Goal: Task Accomplishment & Management: Manage account settings

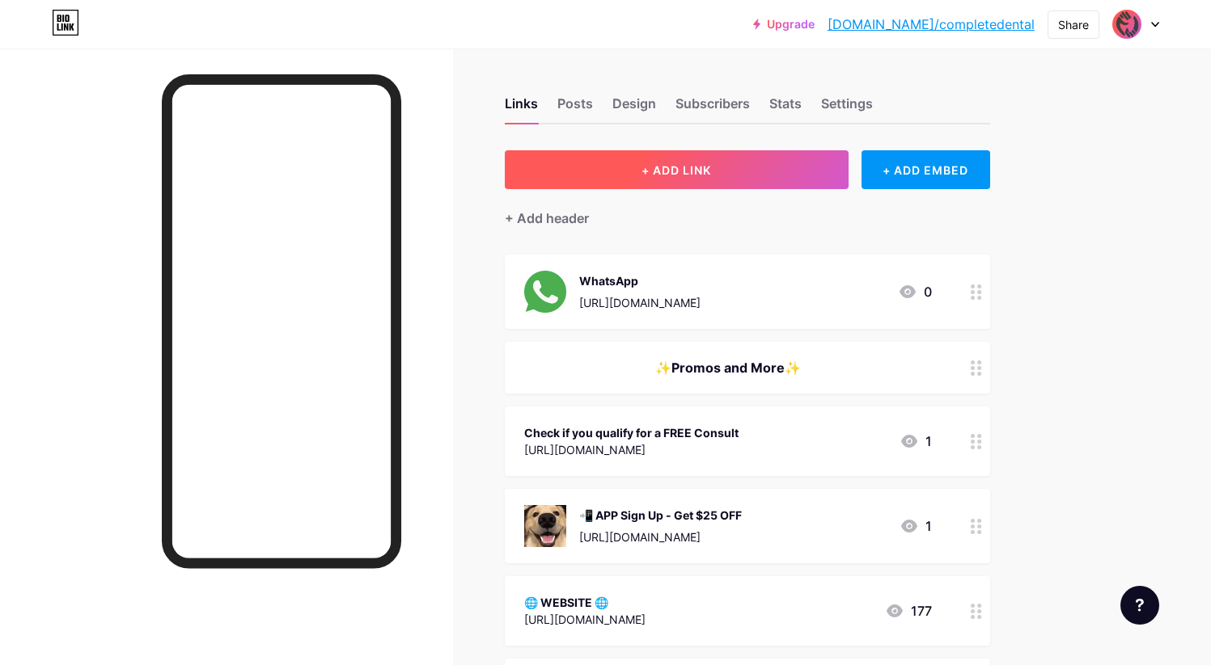
click at [742, 179] on button "+ ADD LINK" at bounding box center [677, 169] width 344 height 39
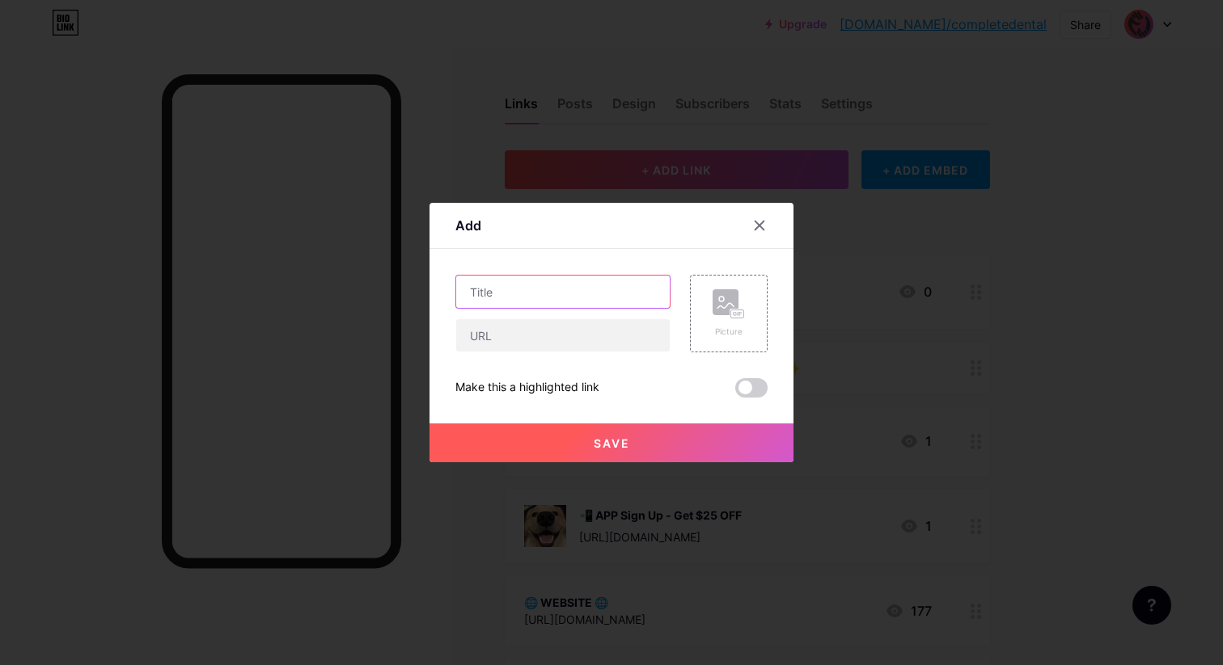
click at [586, 293] on input "text" at bounding box center [562, 292] width 213 height 32
type input "Subscribe to our Channel!"
click at [616, 333] on input "text" at bounding box center [562, 335] width 213 height 32
click at [735, 317] on rect at bounding box center [737, 315] width 13 height 8
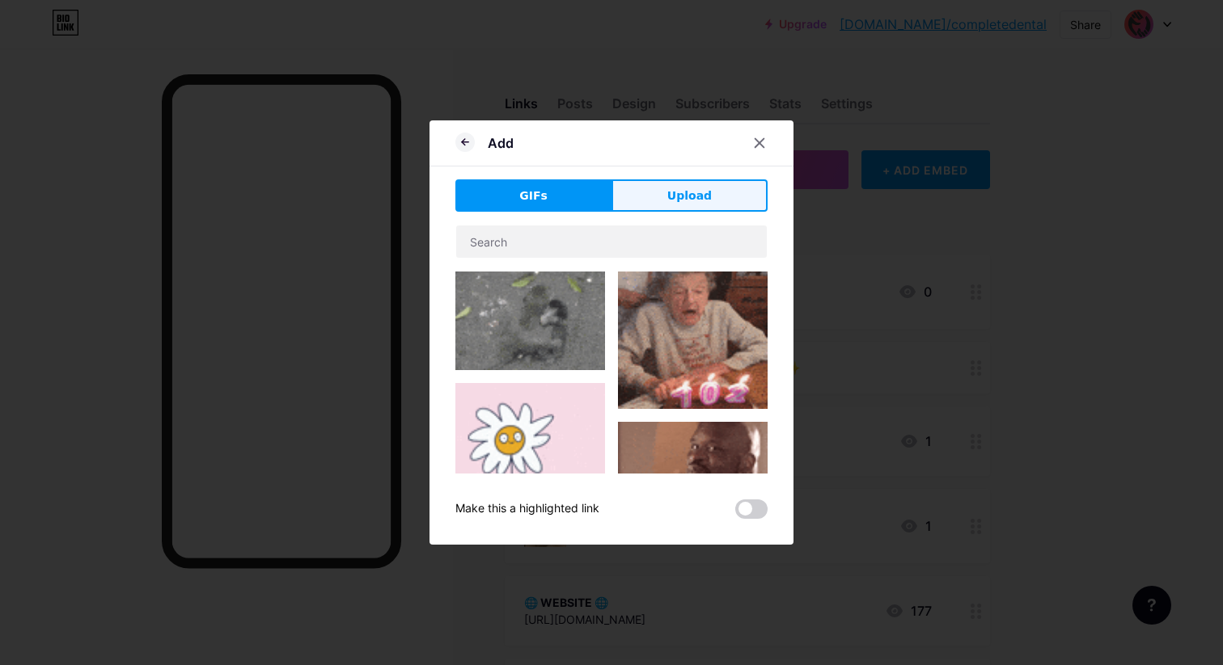
click at [691, 197] on span "Upload" at bounding box center [689, 196] width 44 height 17
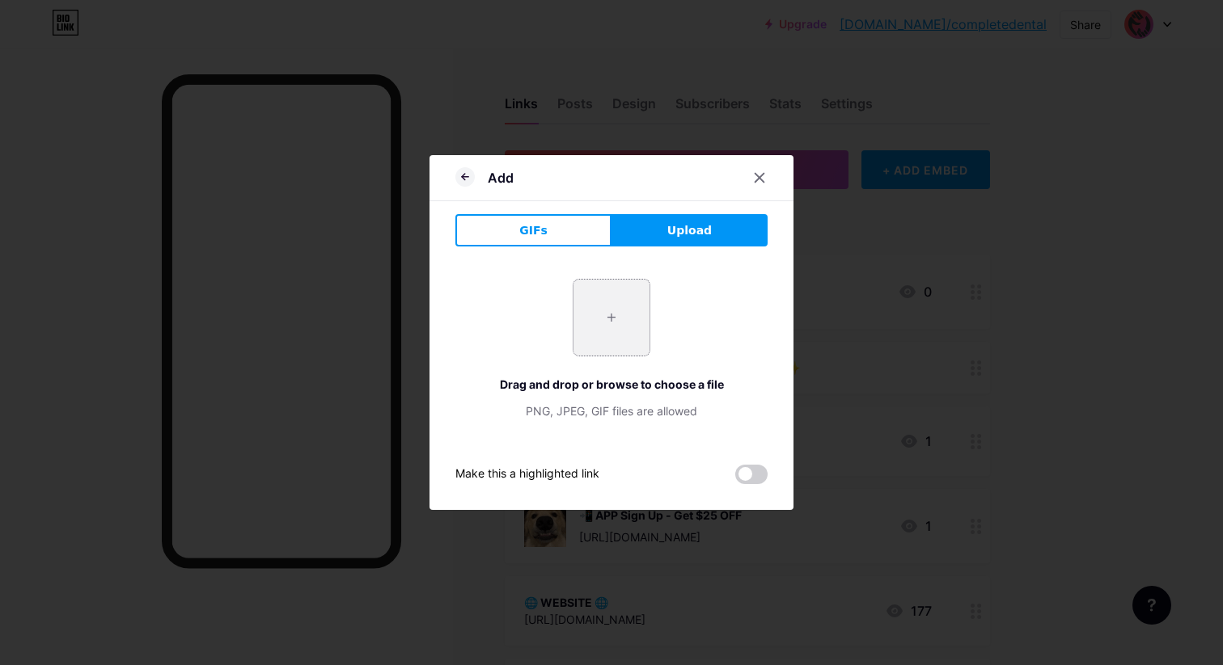
click at [597, 319] on input "file" at bounding box center [611, 318] width 76 height 76
type input "C:\fakepath\youtube.png"
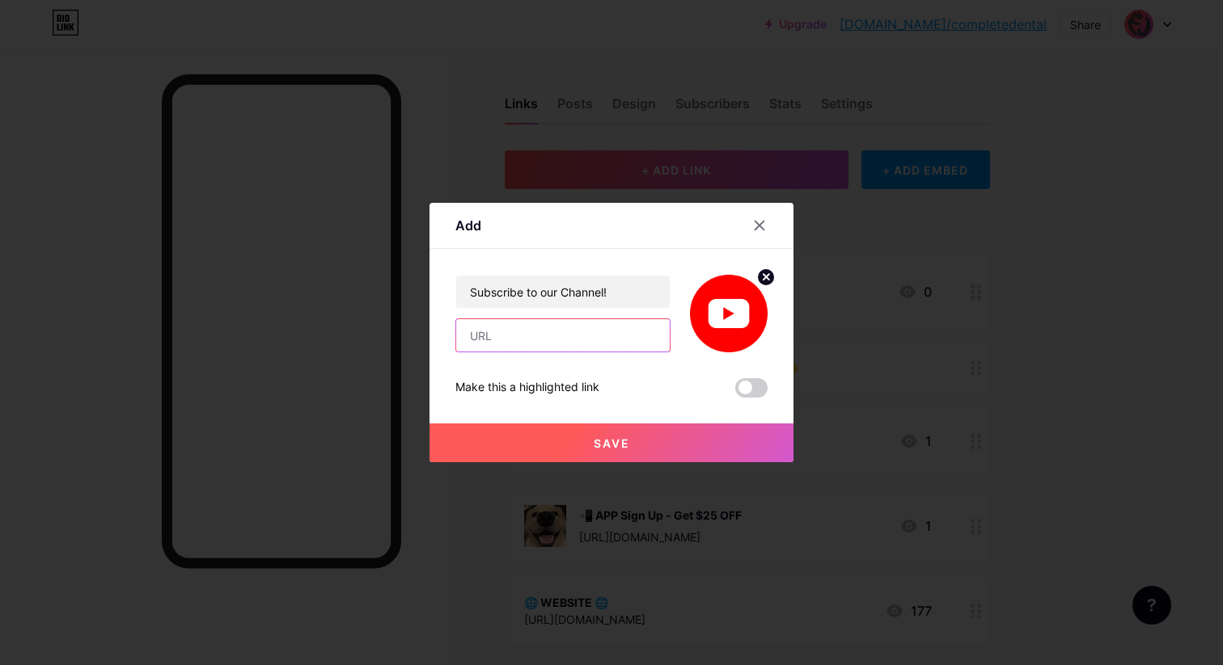
click at [527, 332] on input "text" at bounding box center [562, 335] width 213 height 32
click at [539, 336] on input "text" at bounding box center [562, 335] width 213 height 32
paste input "[URL][DOMAIN_NAME]"
type input "[URL][DOMAIN_NAME]"
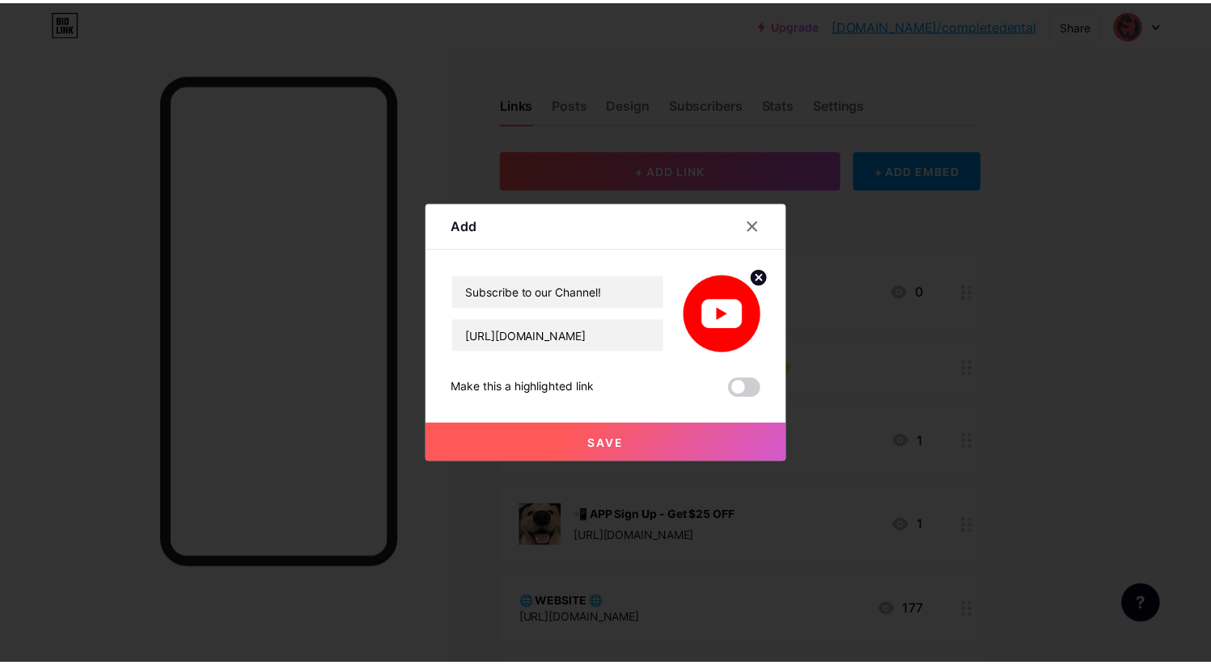
scroll to position [0, 0]
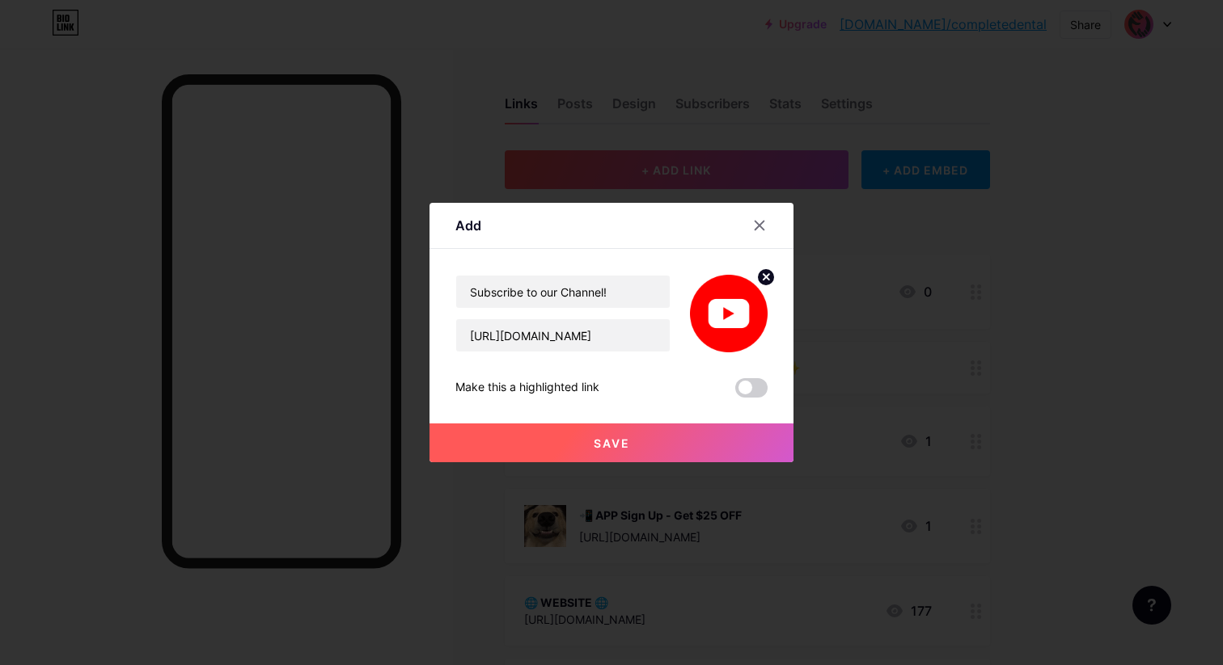
click at [600, 446] on span "Save" at bounding box center [612, 444] width 36 height 14
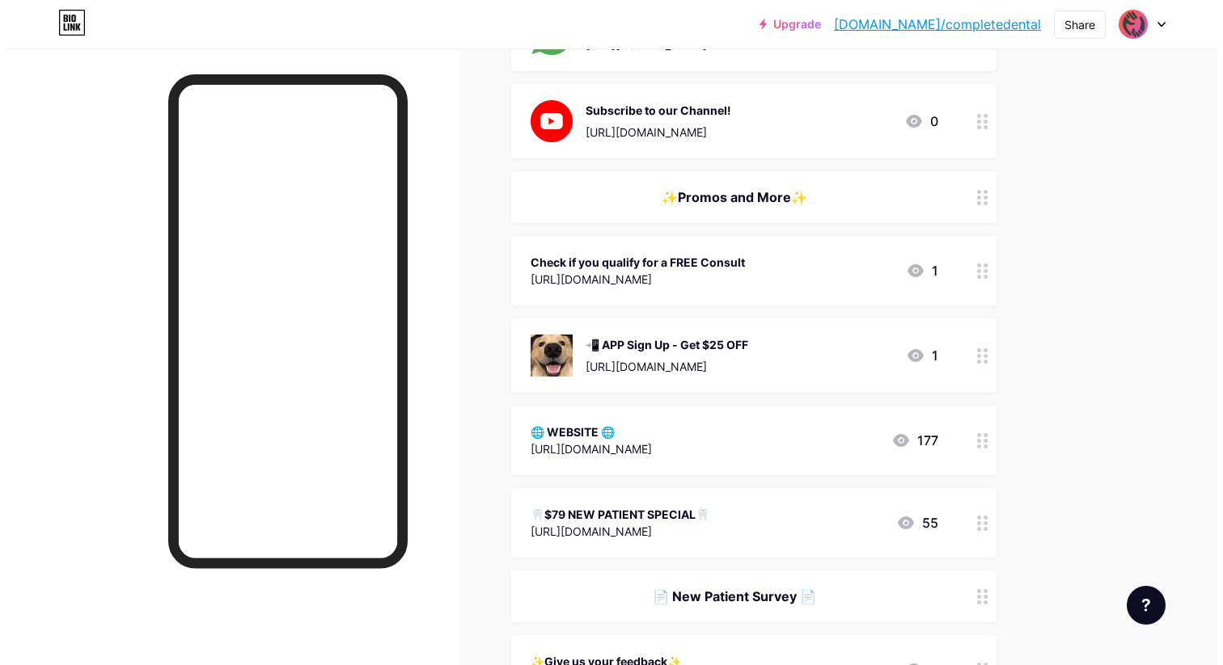
scroll to position [264, 0]
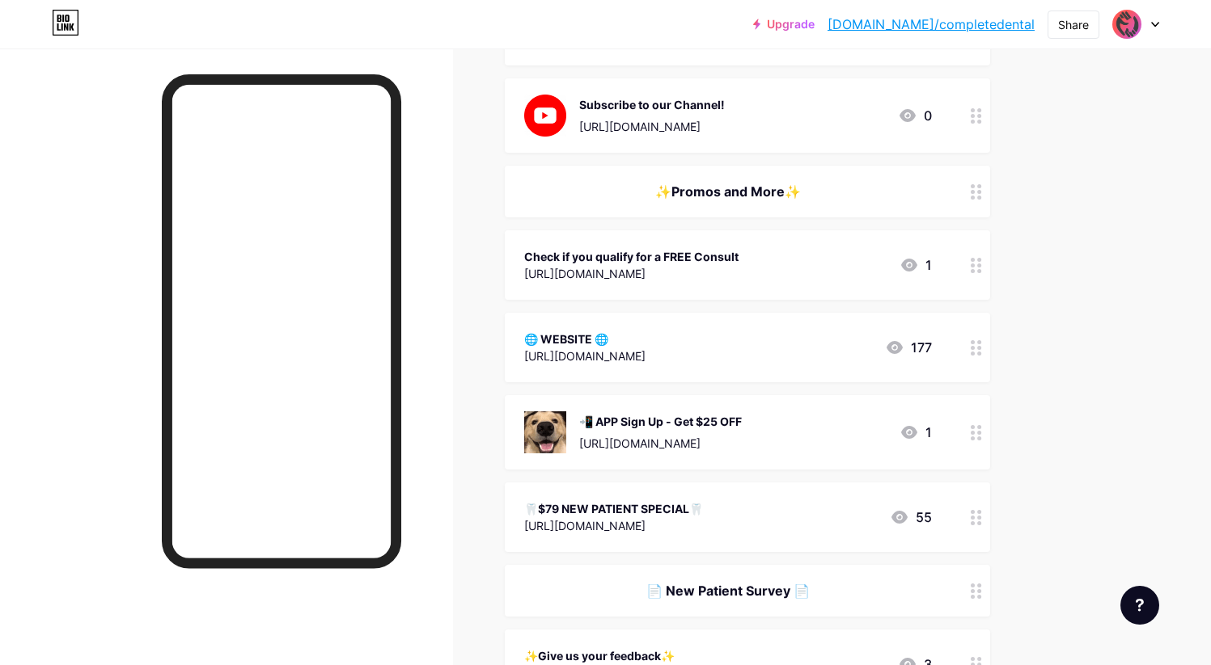
click at [703, 513] on div "🦷$79 NEW PATIENT SPECIAL🦷" at bounding box center [613, 509] width 179 height 17
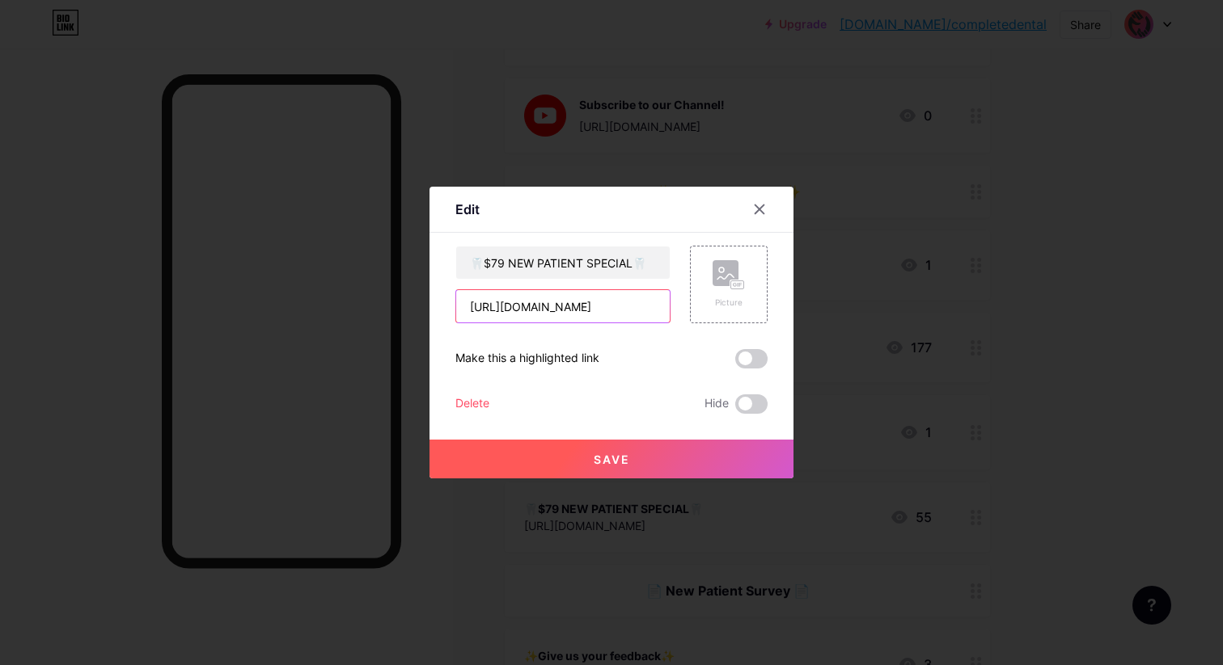
click at [471, 308] on input "[URL][DOMAIN_NAME]" at bounding box center [562, 306] width 213 height 32
drag, startPoint x: 471, startPoint y: 308, endPoint x: 696, endPoint y: 304, distance: 225.6
click at [696, 304] on div "🦷$79 NEW PATIENT SPECIAL🦷 [URL][DOMAIN_NAME] Picture" at bounding box center [611, 285] width 312 height 78
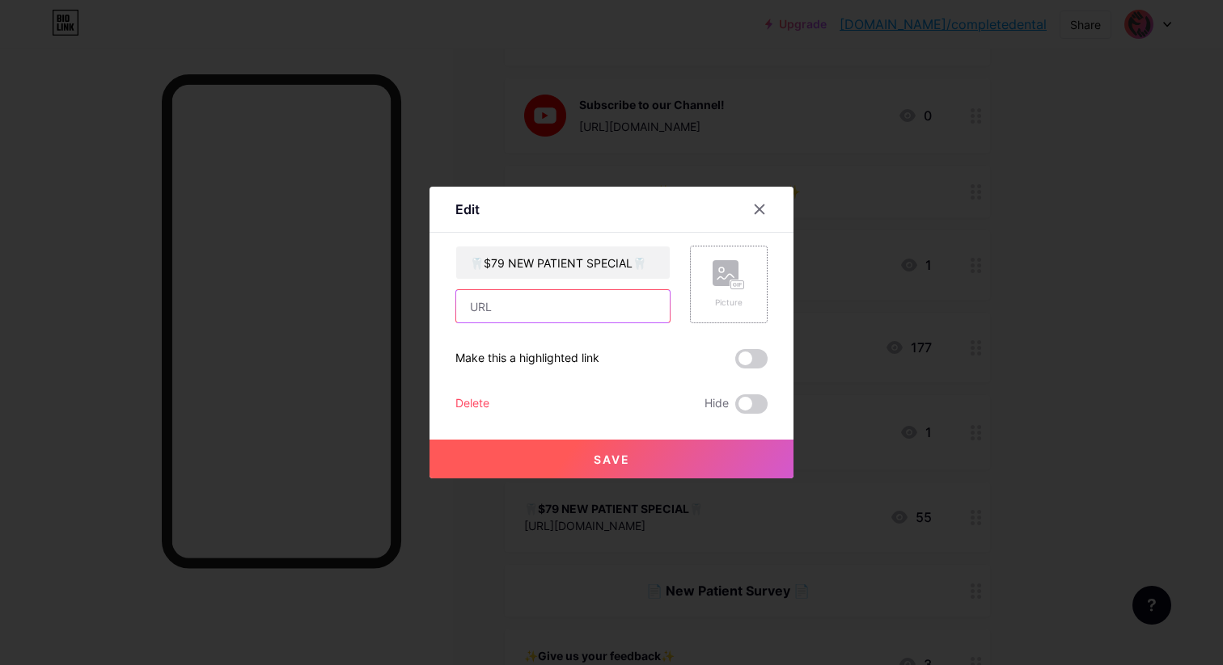
paste input "[URL][DOMAIN_NAME]"
type input "[URL][DOMAIN_NAME]"
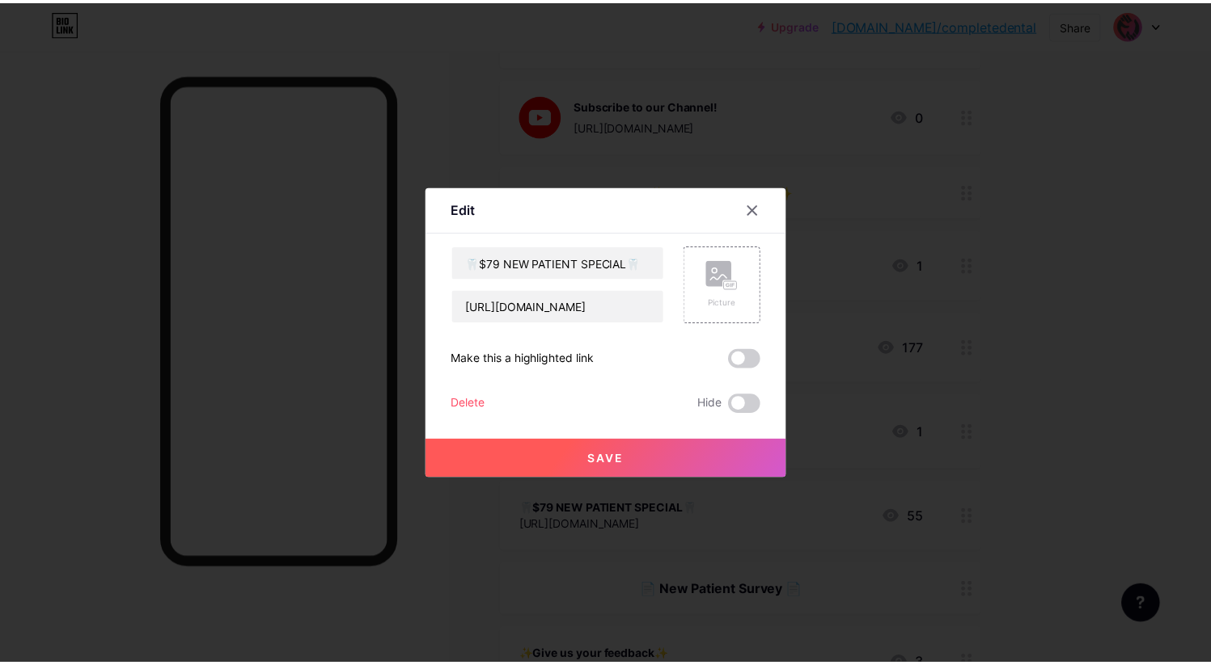
scroll to position [0, 0]
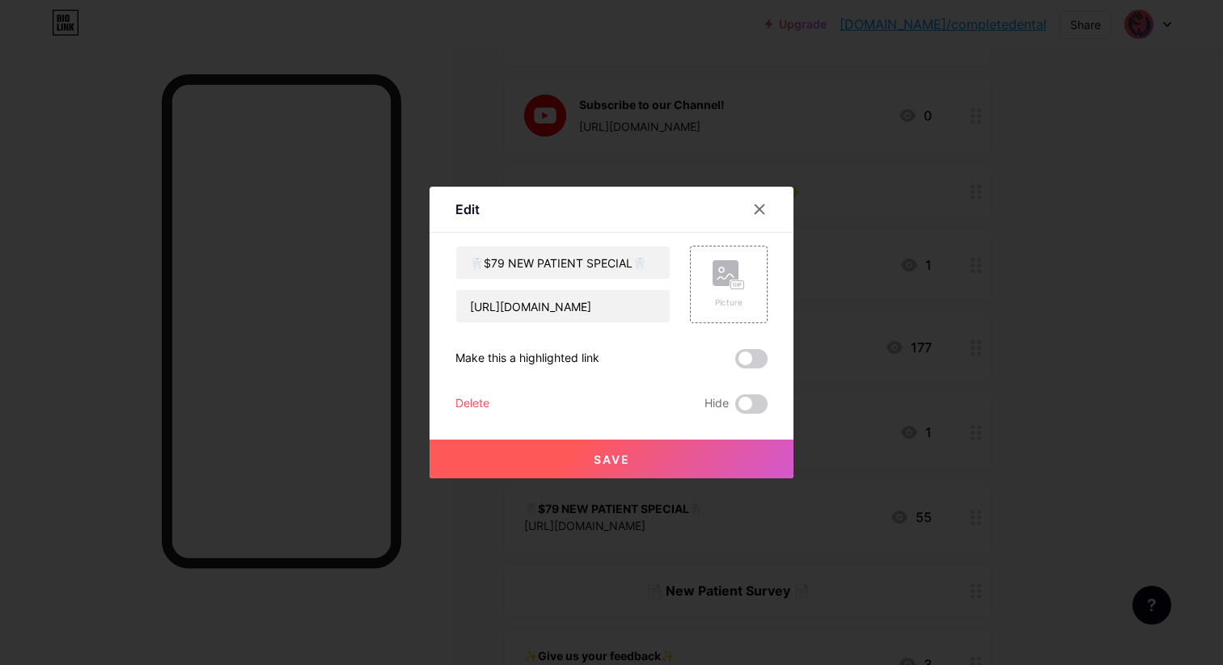
click at [663, 461] on button "Save" at bounding box center [611, 459] width 364 height 39
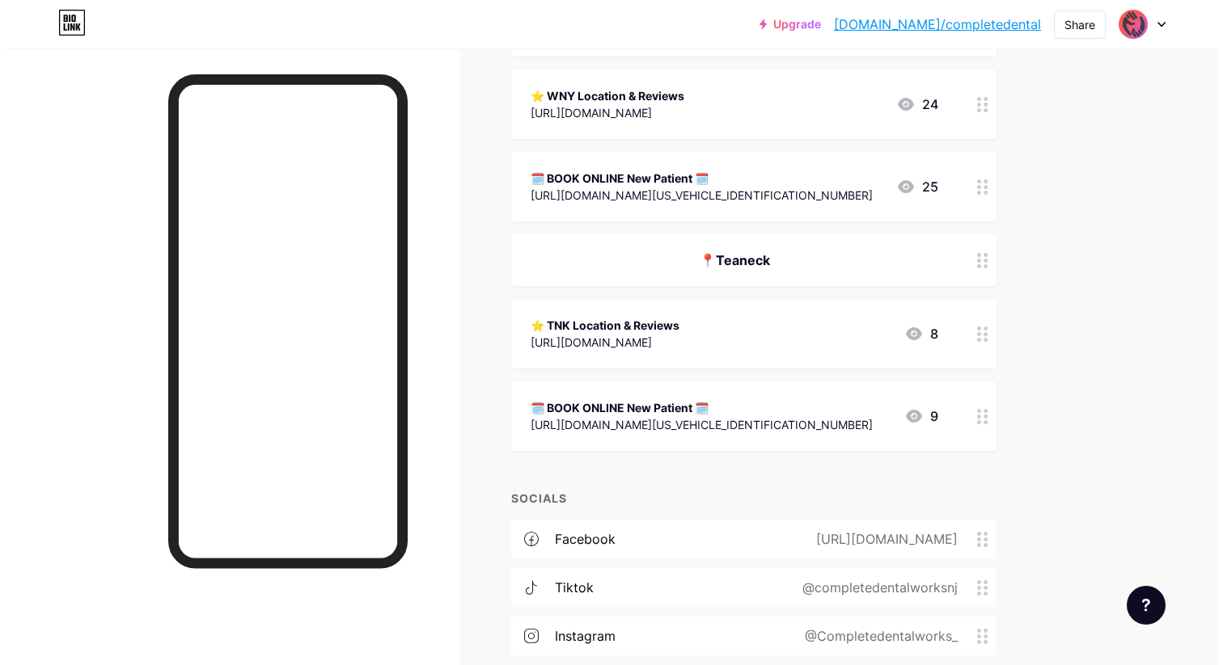
scroll to position [1173, 0]
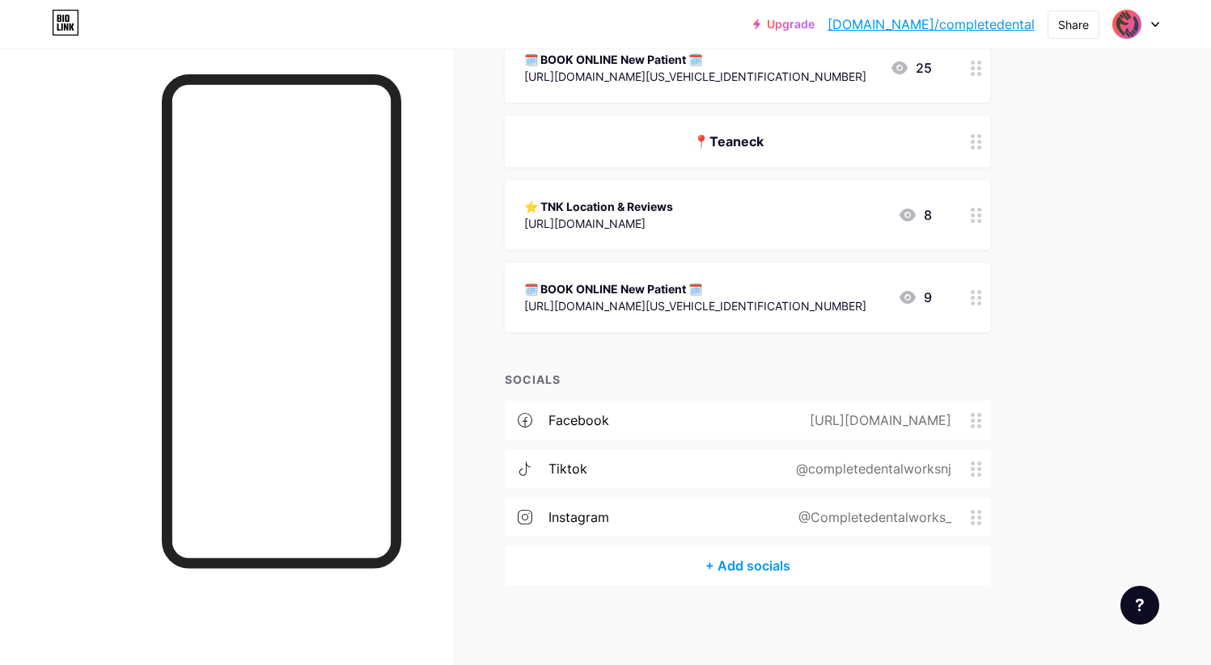
click at [757, 565] on div "+ Add socials" at bounding box center [747, 566] width 485 height 39
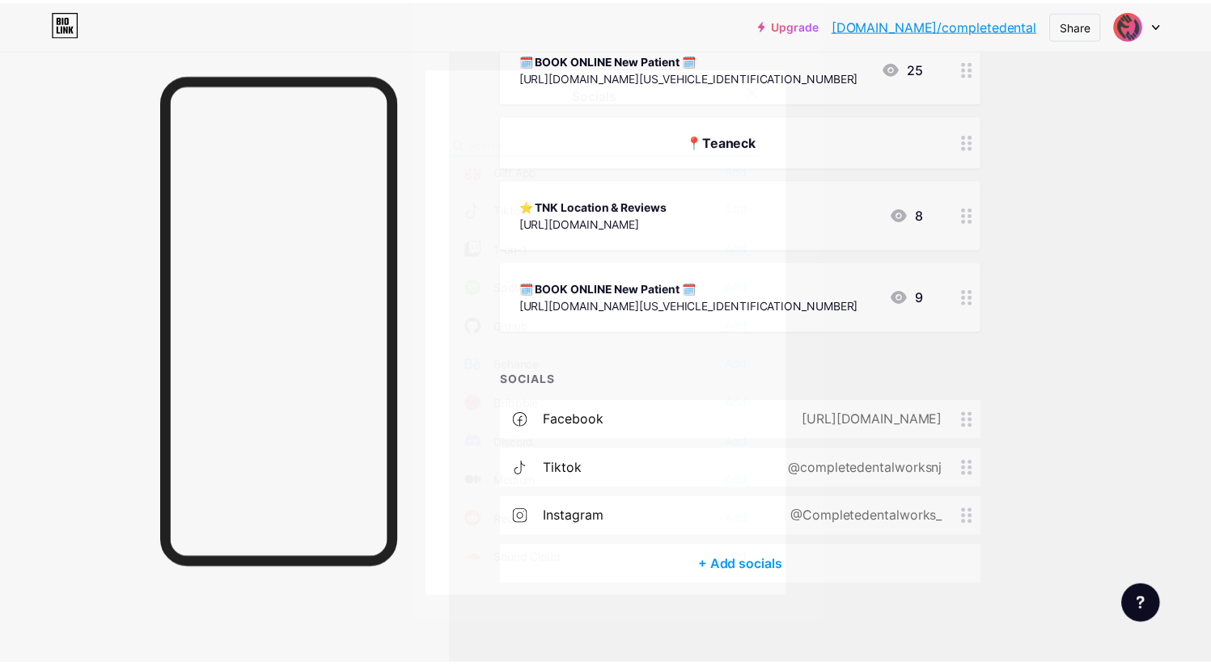
scroll to position [0, 0]
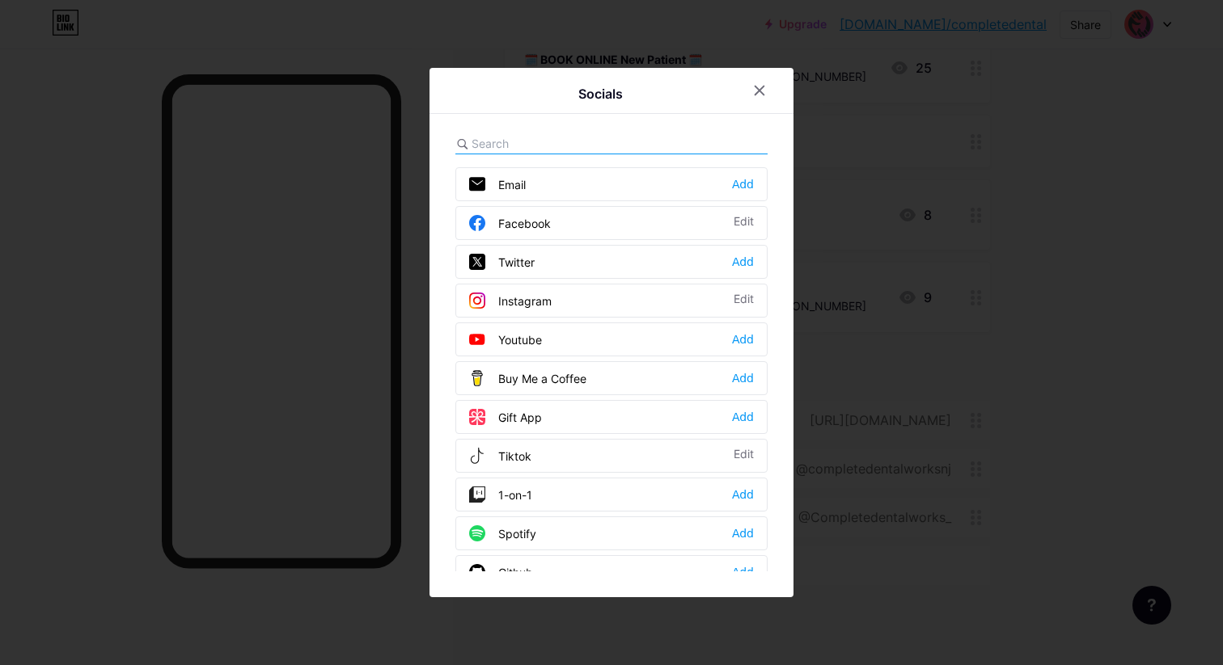
click at [534, 142] on input "text" at bounding box center [560, 143] width 179 height 17
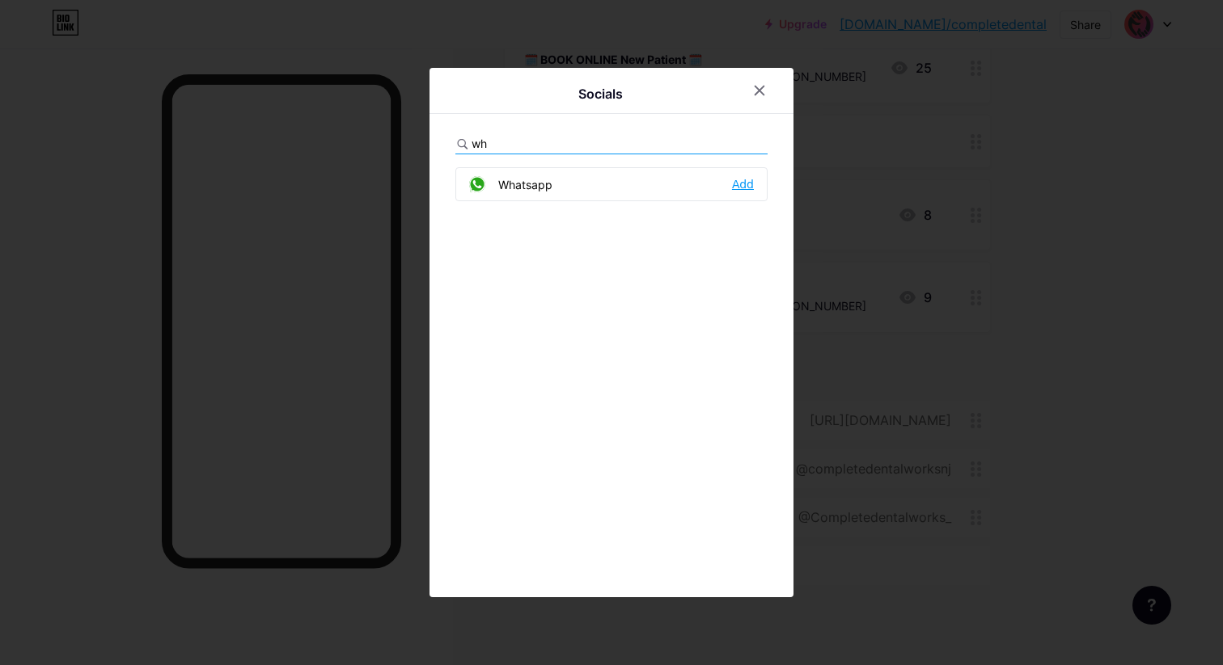
type input "wh"
click at [737, 179] on div "Add" at bounding box center [743, 184] width 22 height 16
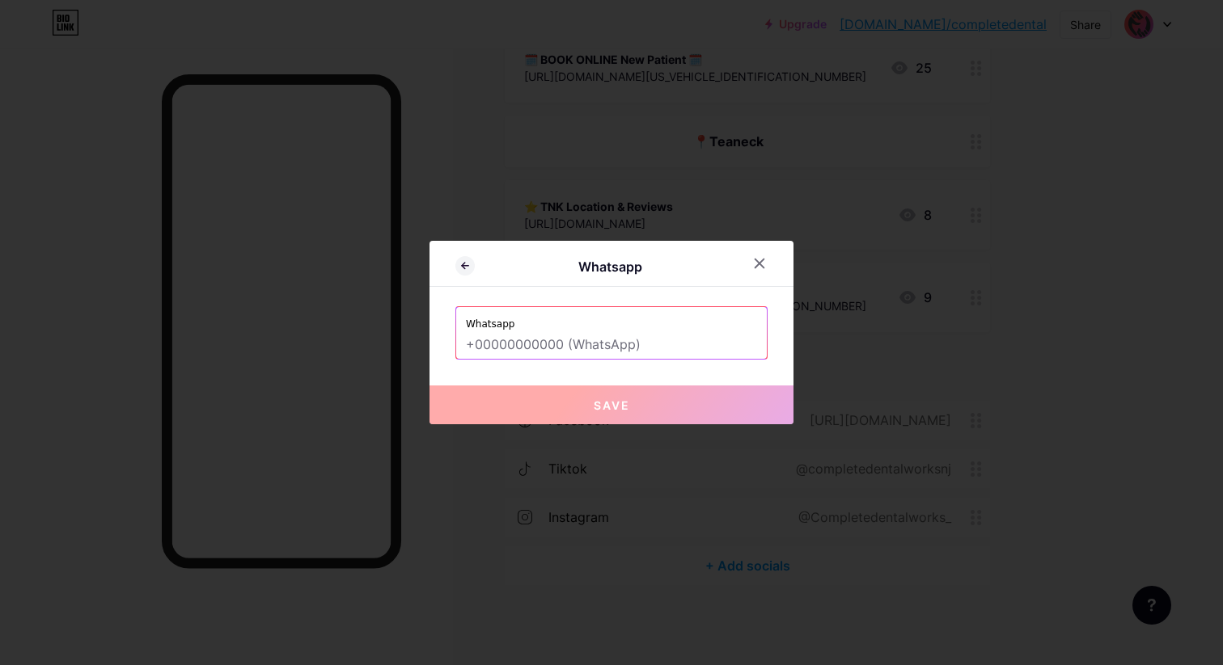
click at [582, 351] on input "text" at bounding box center [611, 345] width 291 height 27
type input "="
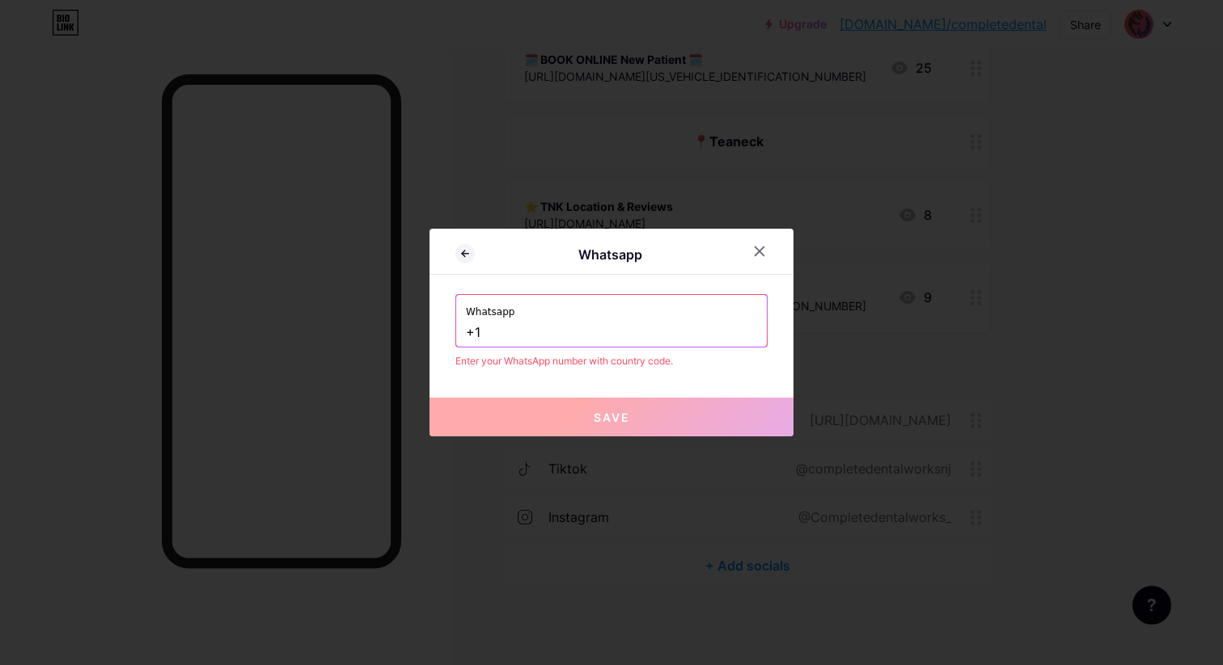
drag, startPoint x: 501, startPoint y: 329, endPoint x: 447, endPoint y: 328, distance: 53.4
click at [447, 328] on div "Whatsapp Whatsapp +1 Enter your WhatsApp number with country code. Save" at bounding box center [611, 333] width 364 height 208
paste input "[PHONE_NUMBER]"
click at [614, 307] on label "Whatsapp" at bounding box center [611, 307] width 291 height 24
click at [546, 332] on input "[PHONE_NUMBER]" at bounding box center [611, 332] width 291 height 27
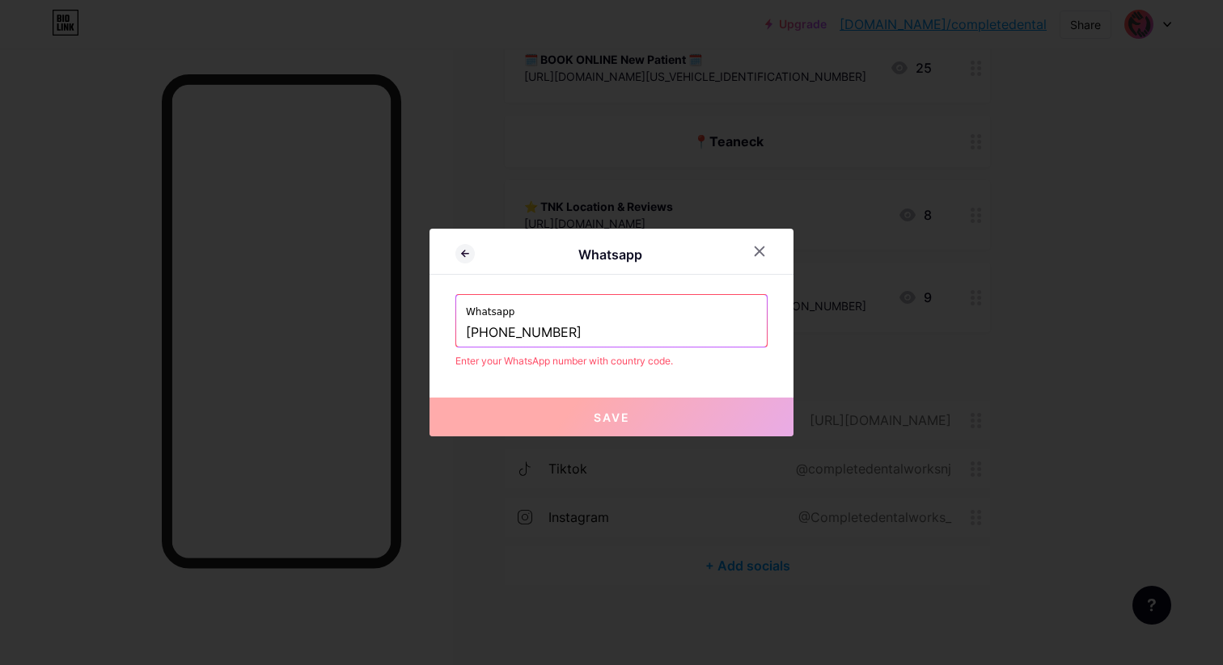
click at [520, 331] on input "[PHONE_NUMBER]" at bounding box center [611, 332] width 291 height 27
click at [491, 336] on input "+1 (2018655150" at bounding box center [611, 332] width 291 height 27
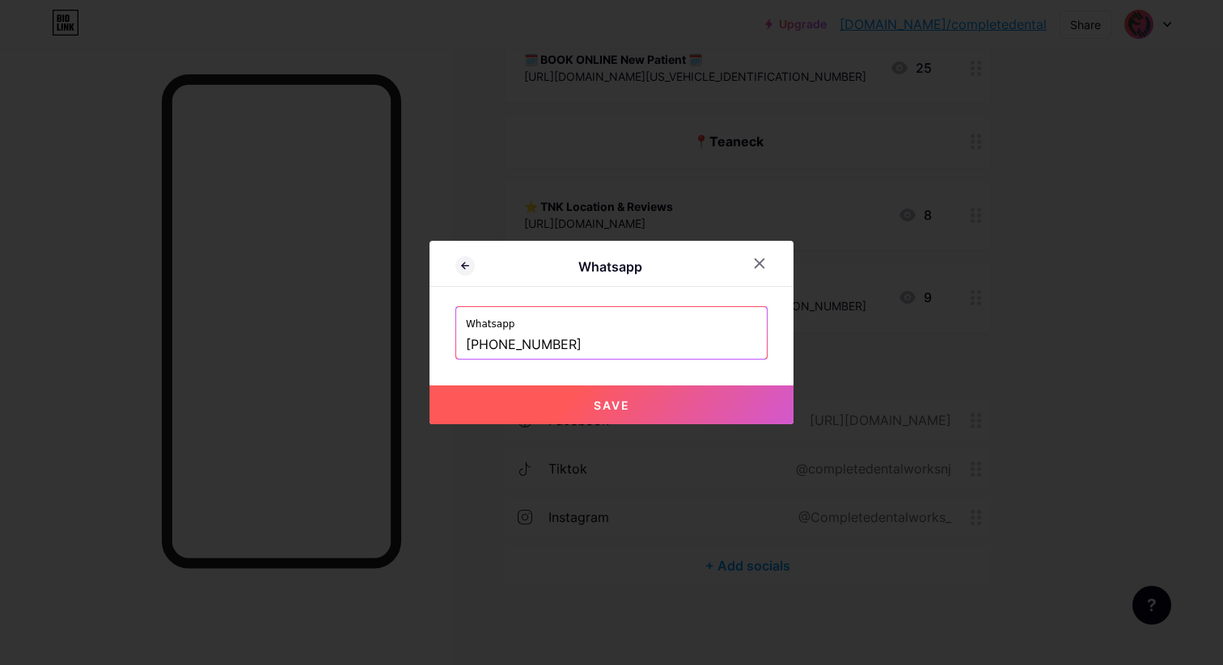
click at [538, 396] on button "Save" at bounding box center [611, 405] width 364 height 39
type input "[URL][DOMAIN_NAME][PHONE_NUMBER]"
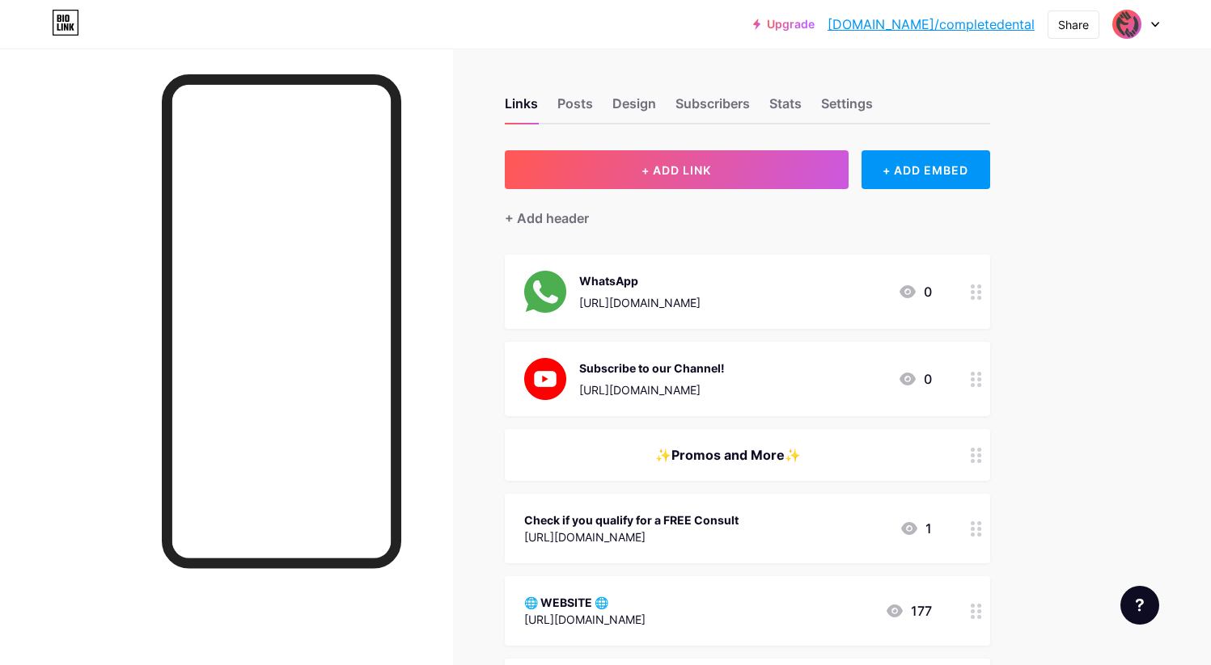
click at [853, 300] on div "WhatsApp [URL][DOMAIN_NAME] 0" at bounding box center [728, 292] width 408 height 42
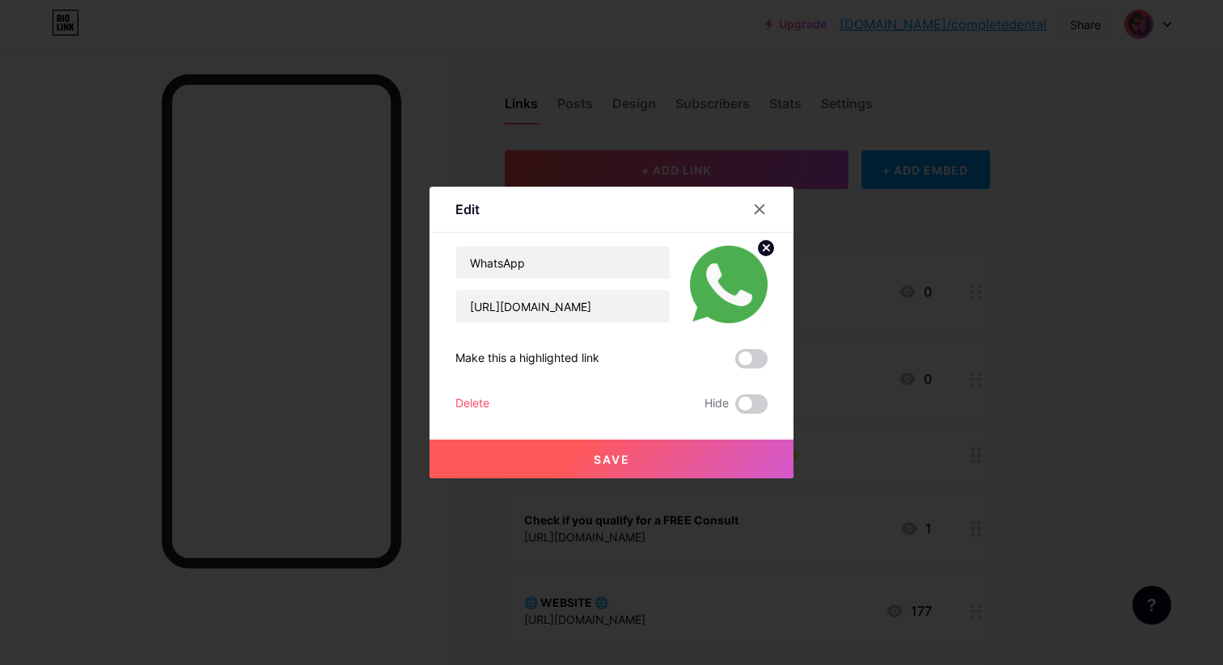
click at [484, 398] on div "Delete" at bounding box center [472, 404] width 34 height 19
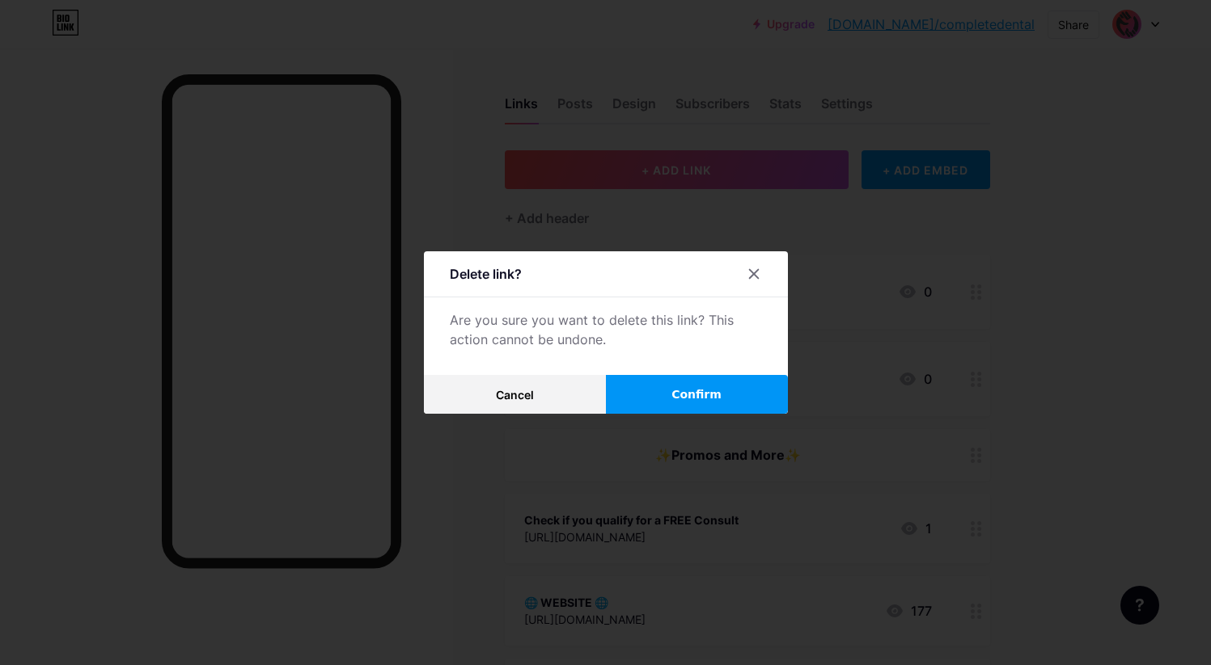
click at [699, 404] on button "Confirm" at bounding box center [697, 394] width 182 height 39
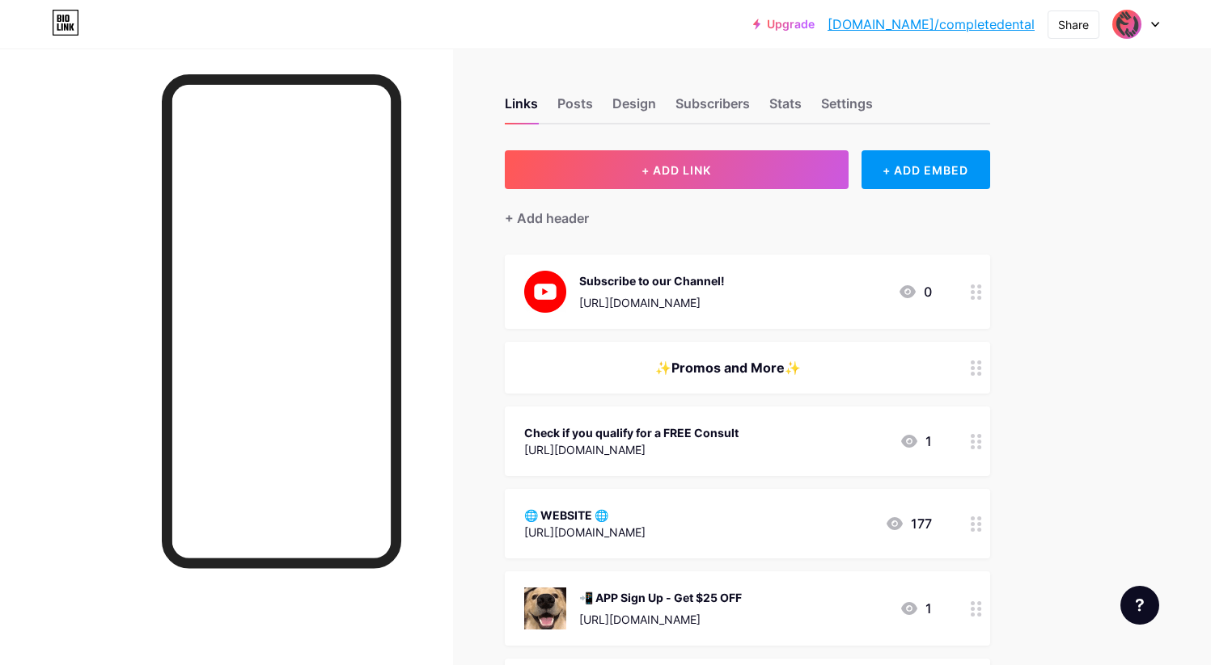
click at [725, 302] on div "[URL][DOMAIN_NAME]" at bounding box center [652, 302] width 146 height 17
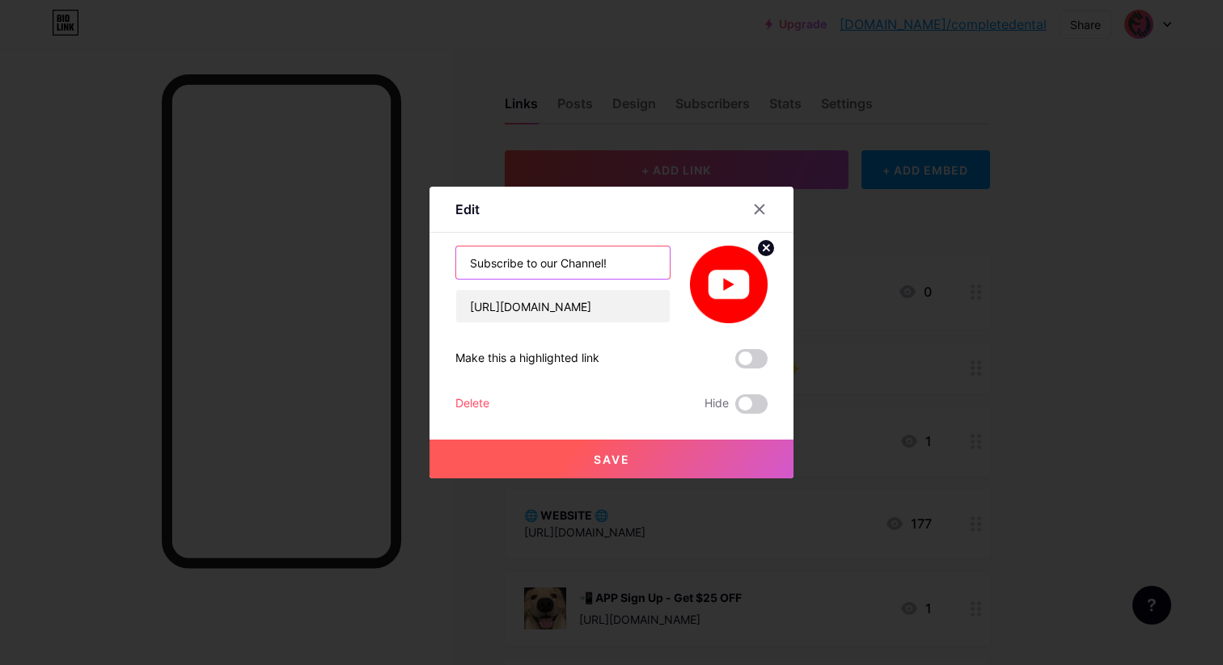
click at [621, 267] on input "Subscribe to our Channel!" at bounding box center [562, 263] width 213 height 32
drag, startPoint x: 621, startPoint y: 267, endPoint x: 415, endPoint y: 265, distance: 206.2
click at [415, 265] on div "Edit Content YouTube Play YouTube video without leaving your page. ADD Vimeo Pl…" at bounding box center [611, 332] width 1223 height 665
click at [603, 261] on input "Subscribe to our Channel!" at bounding box center [562, 263] width 213 height 32
drag, startPoint x: 614, startPoint y: 261, endPoint x: 468, endPoint y: 256, distance: 145.7
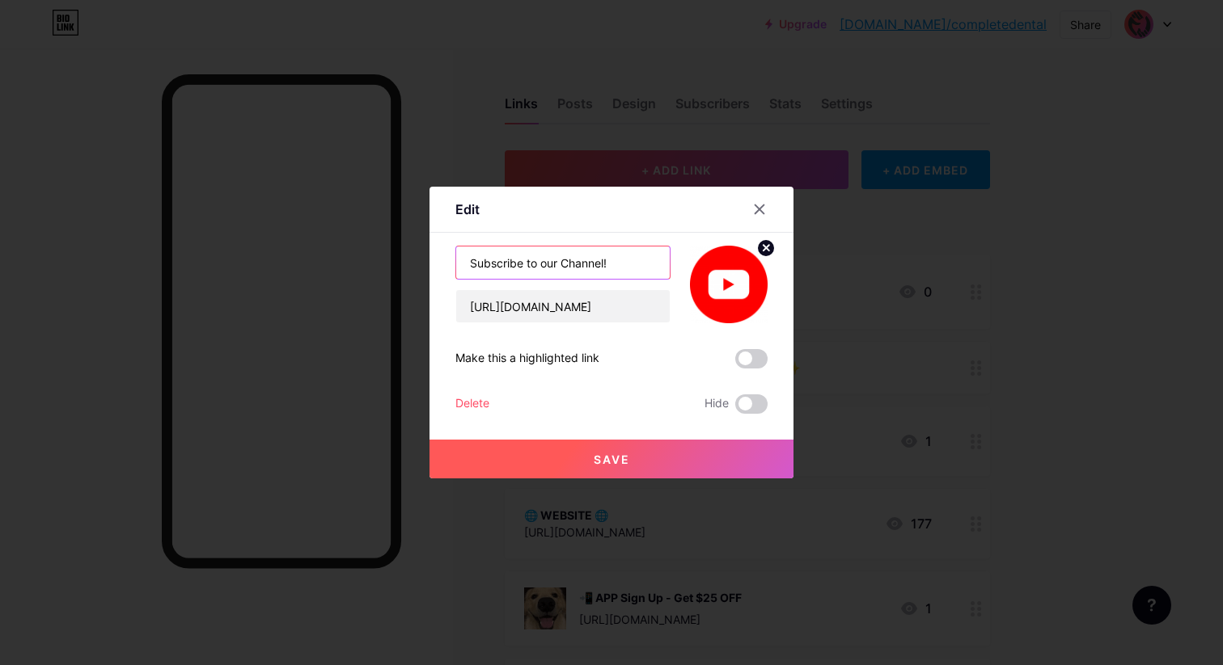
click at [468, 256] on input "Subscribe to our Channel!" at bounding box center [562, 263] width 213 height 32
paste input "📺 Subscribe & Watch Our Podcast! 🎙️"
click at [586, 262] on input "📺 Subscribe & Watch Our Podcast! 🎙️" at bounding box center [562, 263] width 213 height 32
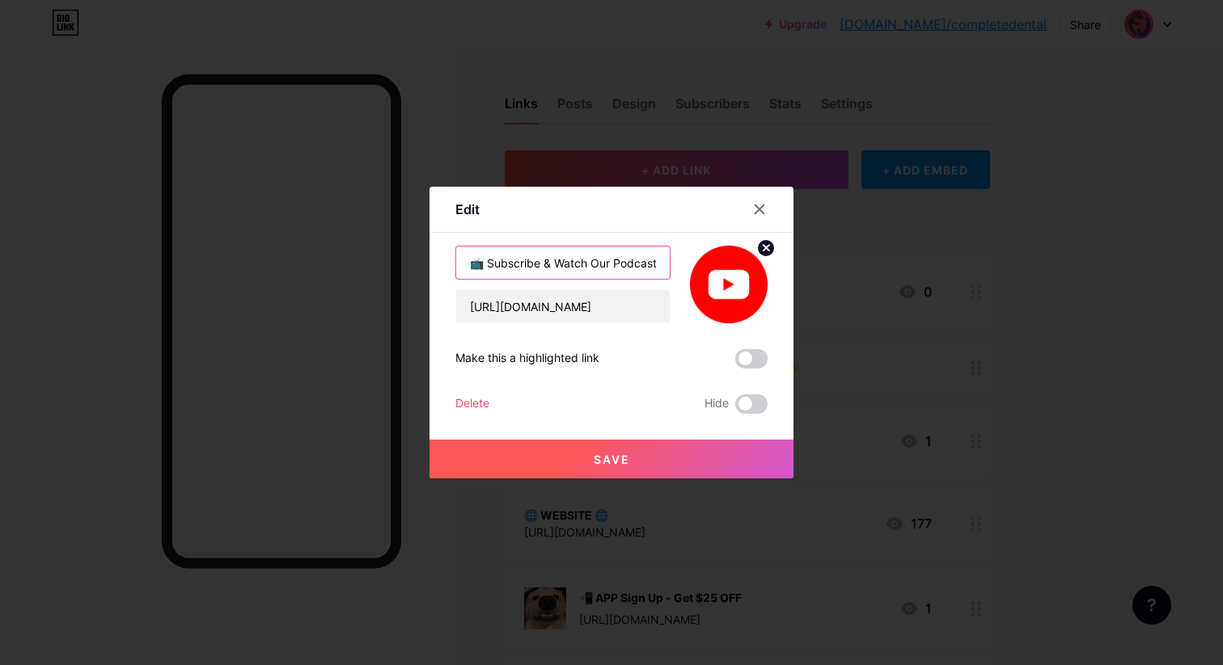
drag, startPoint x: 502, startPoint y: 261, endPoint x: 429, endPoint y: 260, distance: 73.6
click at [429, 261] on div "Edit Content YouTube Play YouTube video without leaving your page. ADD Vimeo Pl…" at bounding box center [611, 333] width 364 height 292
type input "📺 Subscribe & Watch Our Podcast! 🎙️"
click at [613, 461] on span "Save" at bounding box center [612, 460] width 36 height 14
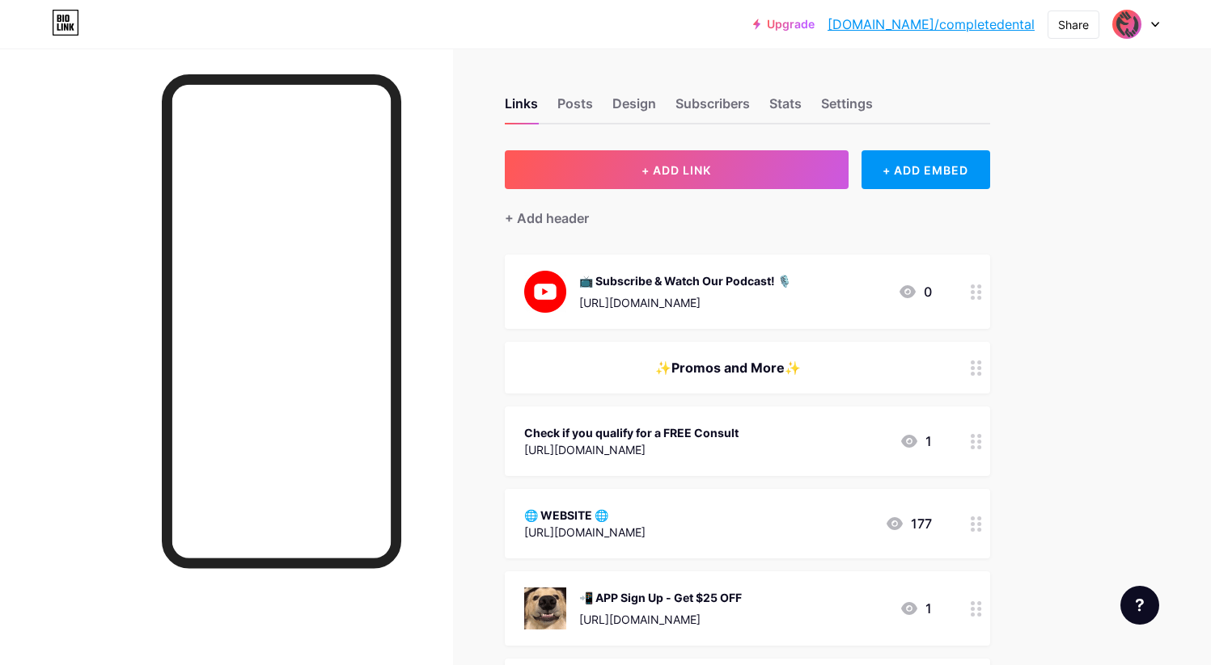
click at [752, 280] on div "📺 Subscribe & Watch Our Podcast! 🎙️" at bounding box center [685, 281] width 212 height 17
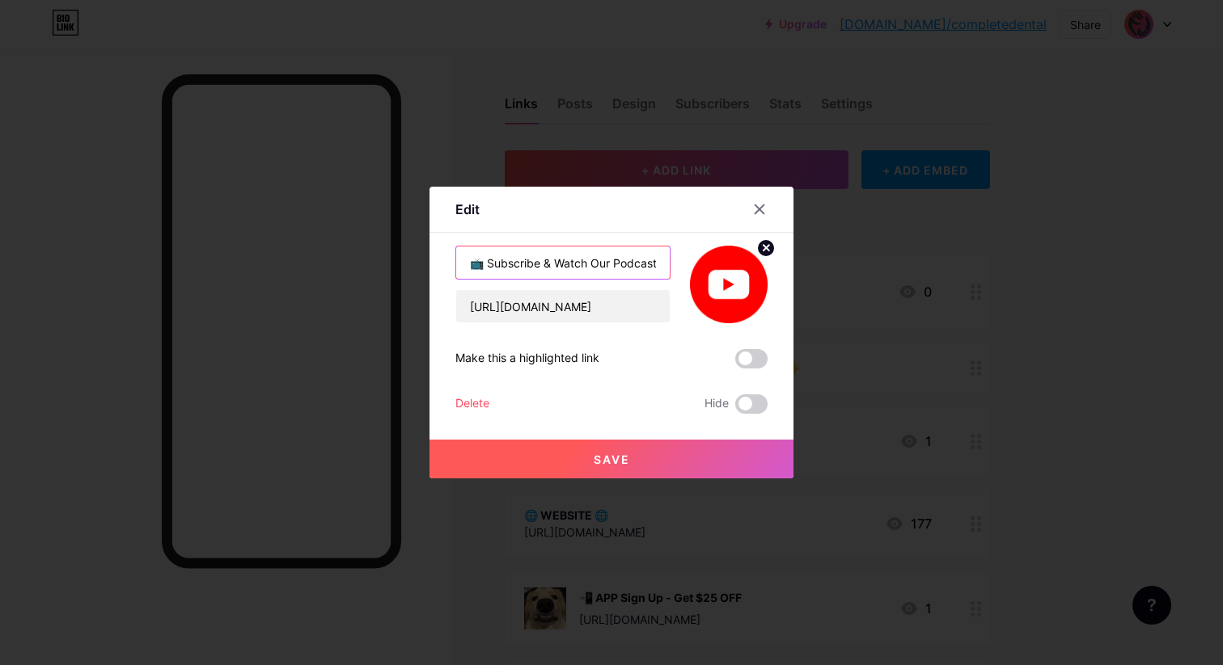
drag, startPoint x: 585, startPoint y: 263, endPoint x: 556, endPoint y: 263, distance: 29.1
click at [556, 263] on input "📺 Subscribe & Watch Our Podcast! 🎙️" at bounding box center [562, 263] width 213 height 32
drag, startPoint x: 655, startPoint y: 263, endPoint x: 458, endPoint y: 248, distance: 197.0
click at [458, 248] on input "📺 Subscribe & listen Our Podcast! 🎙️" at bounding box center [562, 263] width 213 height 32
click at [658, 264] on input "📺 Subscribe & listen Our Podcast! 🎙️" at bounding box center [562, 263] width 213 height 32
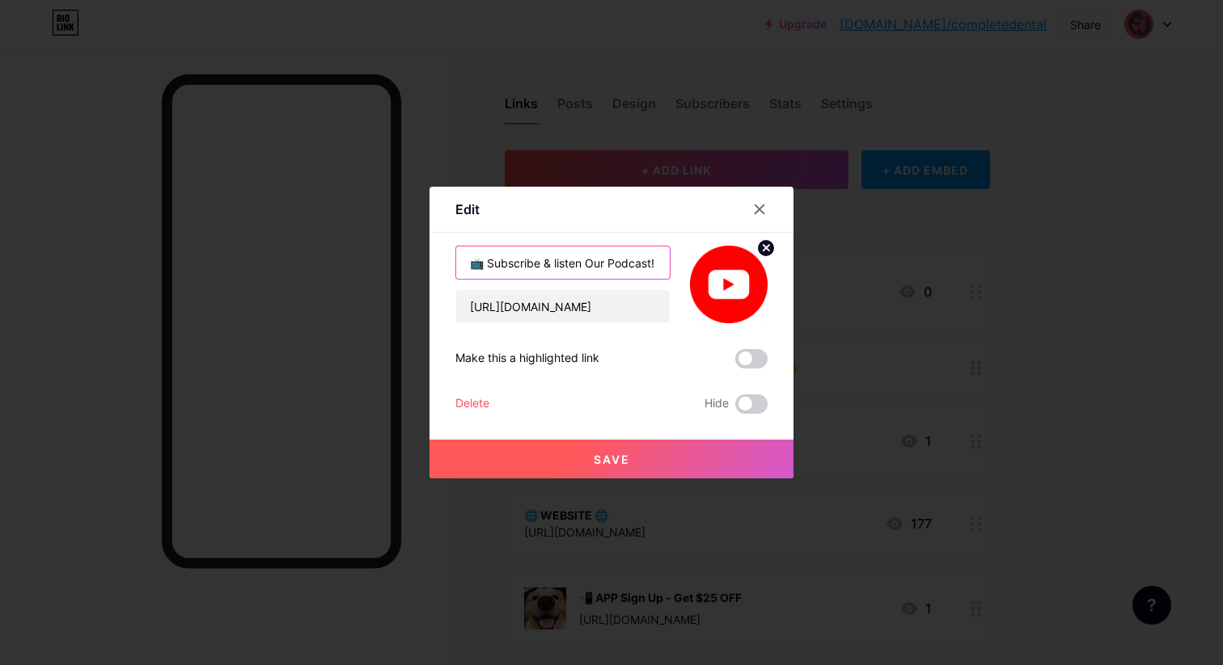
drag, startPoint x: 657, startPoint y: 263, endPoint x: 429, endPoint y: 261, distance: 228.8
click at [429, 261] on div "Edit Content YouTube Play YouTube video without leaving your page. ADD Vimeo Pl…" at bounding box center [611, 333] width 364 height 292
paste input "Listen to Our Podcast! 🎙️"
type input "📺 Subscribe & Listen to Our Podcast! 🎙️🎙️"
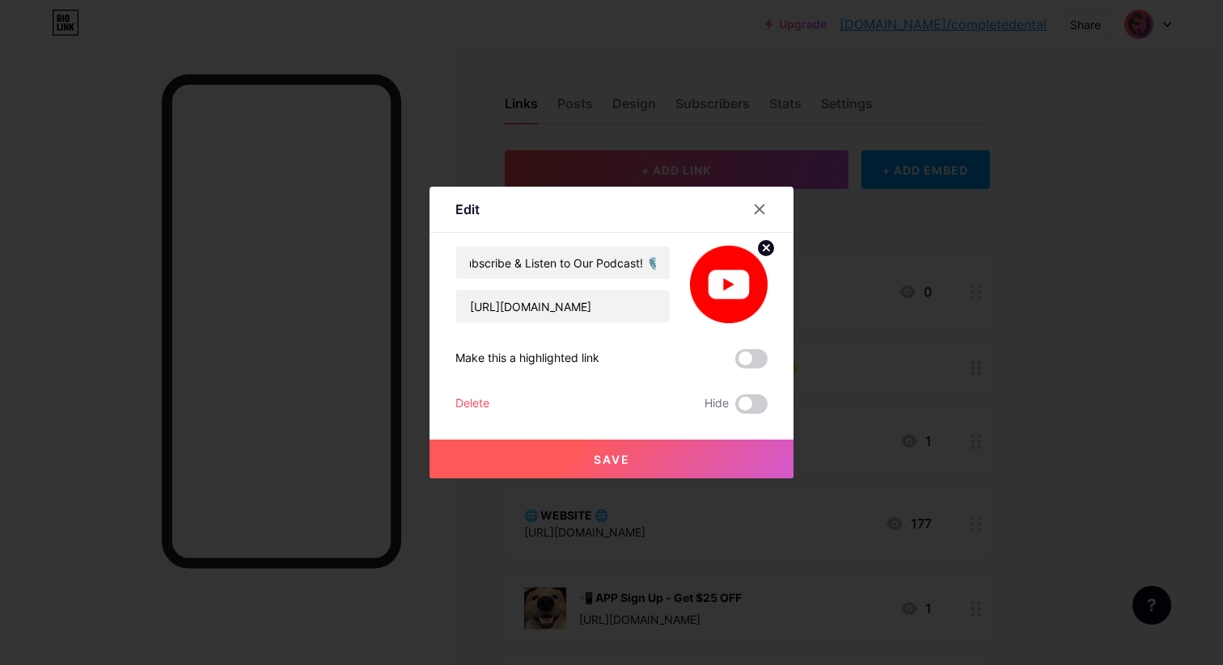
scroll to position [0, 0]
click at [635, 454] on button "Save" at bounding box center [611, 459] width 364 height 39
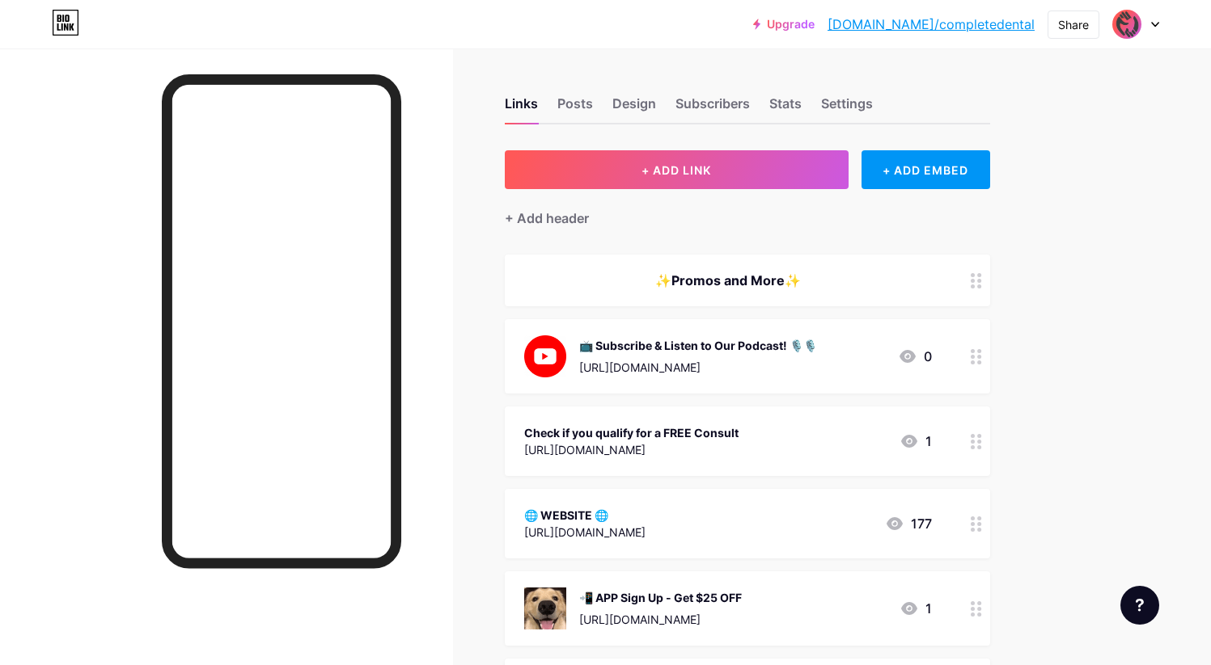
click at [738, 429] on div "Check if you qualify for a FREE Consult" at bounding box center [631, 433] width 214 height 17
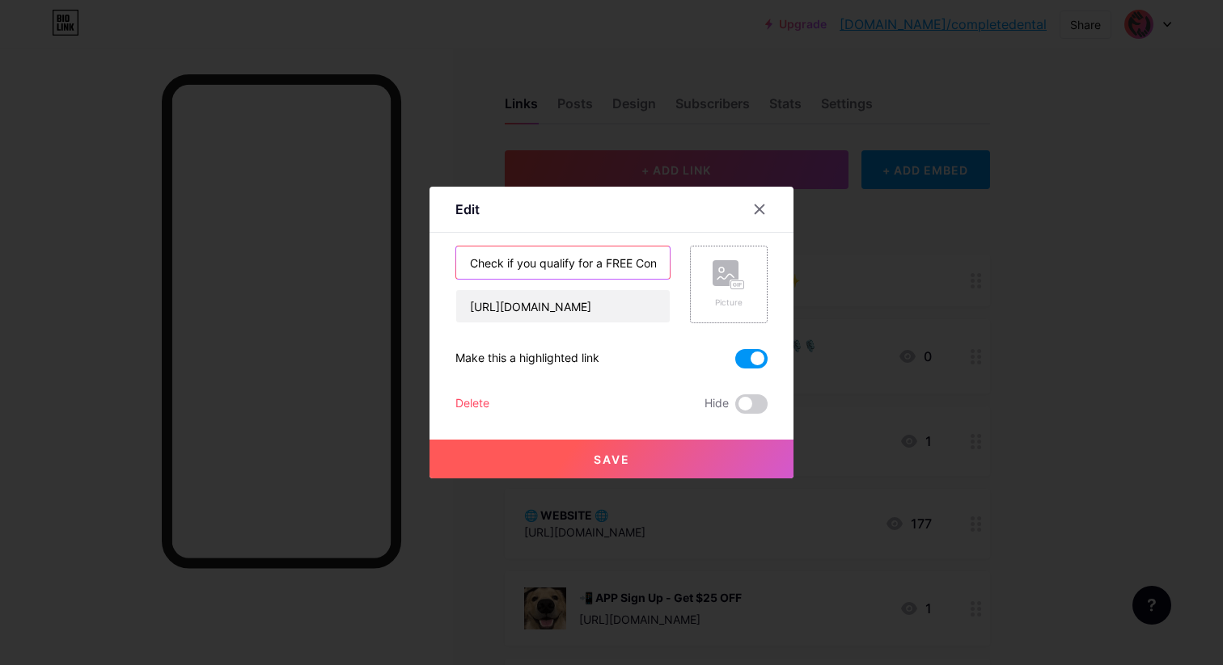
scroll to position [0, 21]
drag, startPoint x: 474, startPoint y: 261, endPoint x: 708, endPoint y: 257, distance: 233.7
click at [708, 258] on div "Check if you qualify for a FREE Consult [URL][DOMAIN_NAME] Picture" at bounding box center [611, 285] width 312 height 78
click at [568, 256] on input "Check if you qualify for a FREE Consult" at bounding box center [562, 263] width 213 height 32
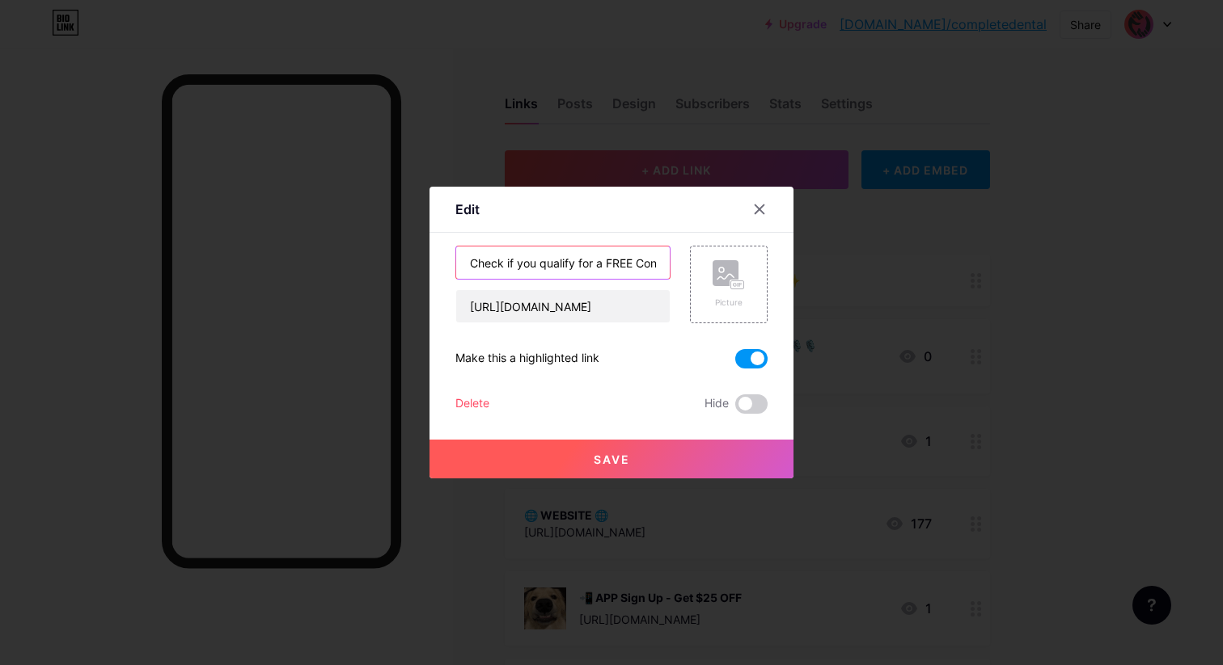
drag, startPoint x: 660, startPoint y: 263, endPoint x: 416, endPoint y: 243, distance: 245.0
click at [416, 243] on div "Edit Content YouTube Play YouTube video without leaving your page. ADD Vimeo Pl…" at bounding box center [611, 332] width 1223 height 665
paste input "You Qualify for a FREE Consult! 🎉"
type input "Check if You Qualify for a FREE Consult! 🎉"
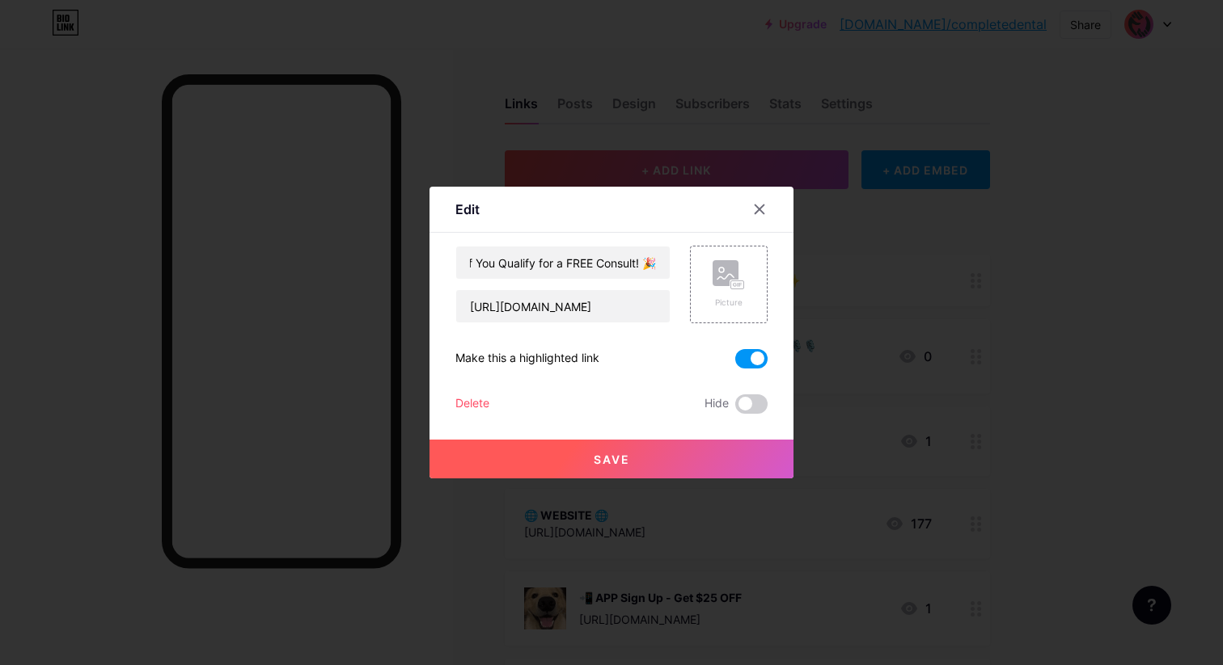
scroll to position [0, 0]
click at [615, 455] on span "Save" at bounding box center [612, 460] width 36 height 14
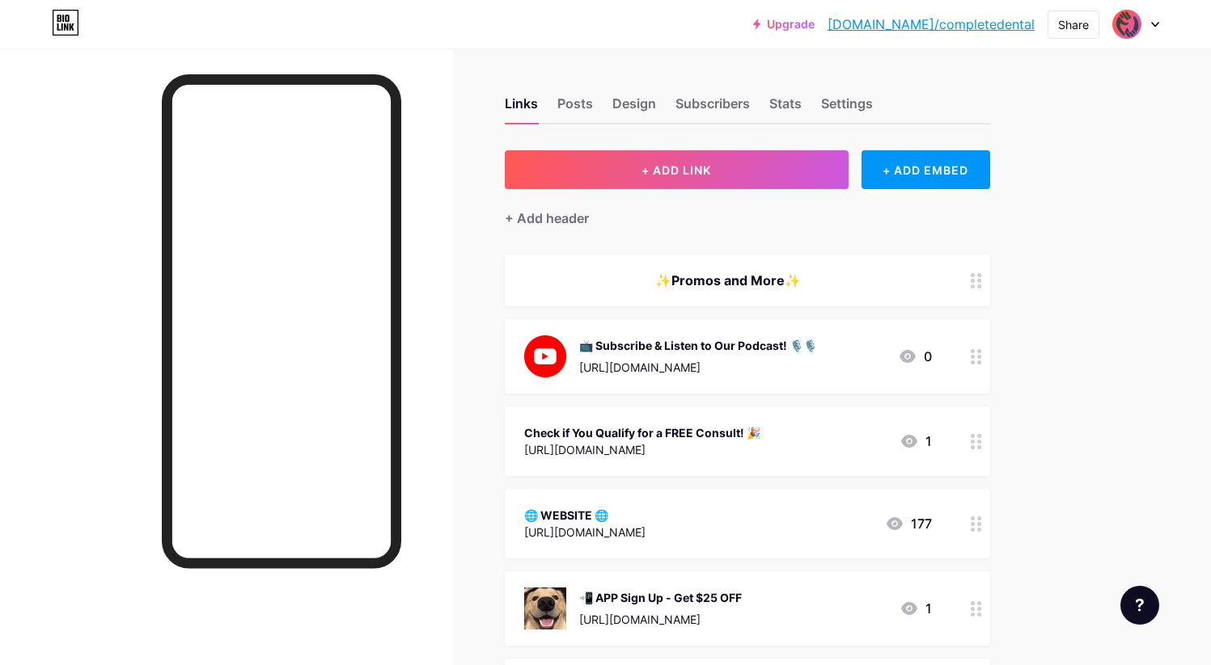
click at [751, 344] on div "📺 Subscribe & Listen to Our Podcast! 🎙️🎙️" at bounding box center [698, 345] width 238 height 17
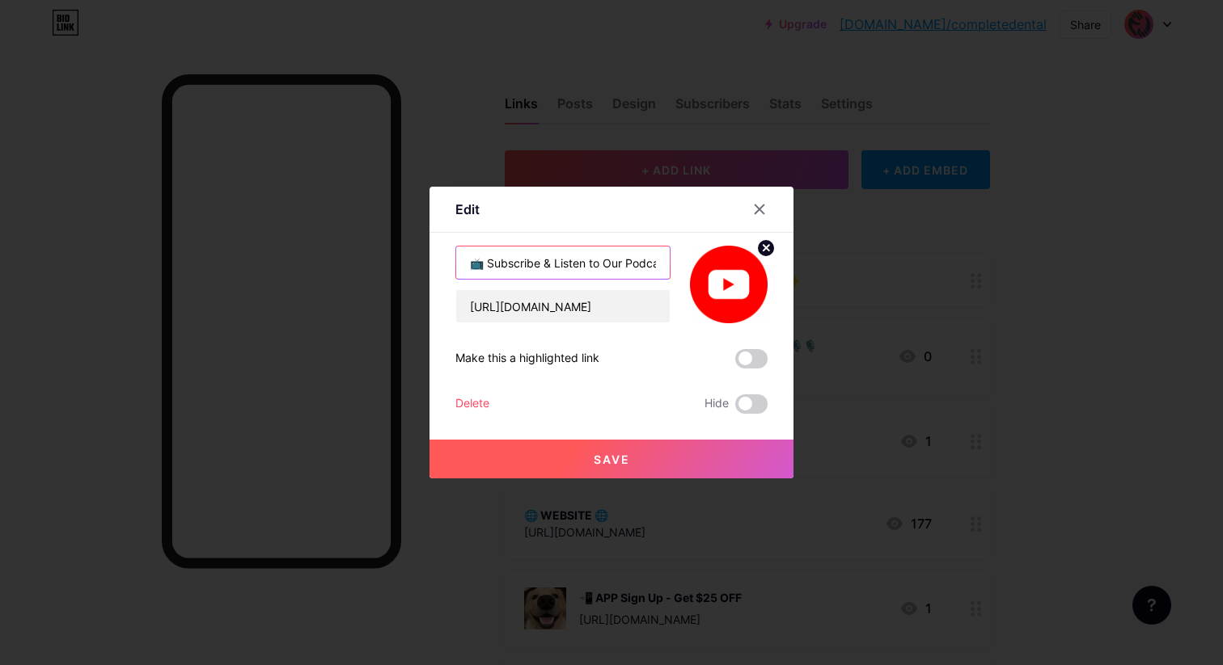
click at [647, 264] on input "📺 Subscribe & Listen to Our Podcast! 🎙️🎙️" at bounding box center [562, 263] width 213 height 32
drag, startPoint x: 651, startPoint y: 264, endPoint x: 691, endPoint y: 262, distance: 40.5
click at [691, 263] on div "📺 Subscribe & Listen to Our Podcast! 🎙️🎙️ [URL][DOMAIN_NAME]" at bounding box center [611, 285] width 312 height 78
click at [658, 261] on input "📺 Subscribe & Listen to Our Podcast! 🎙️🎙️" at bounding box center [562, 263] width 213 height 32
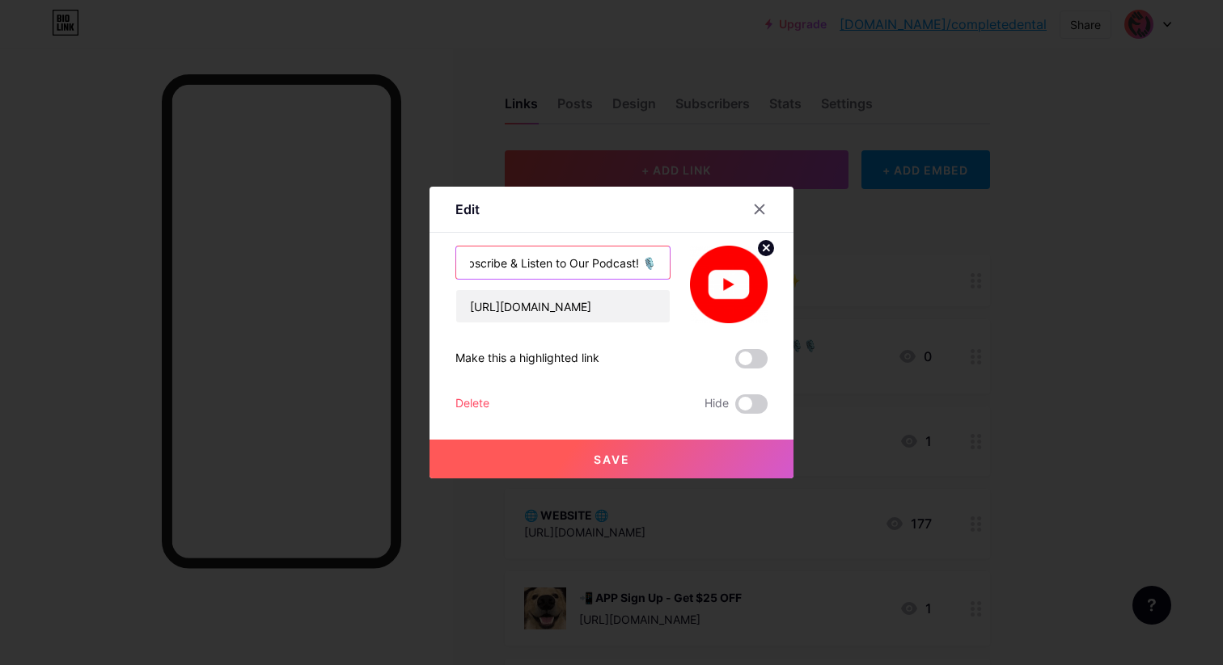
scroll to position [0, 29]
type input "📺 Subscribe & Listen to Our Podcast! 🎙️"
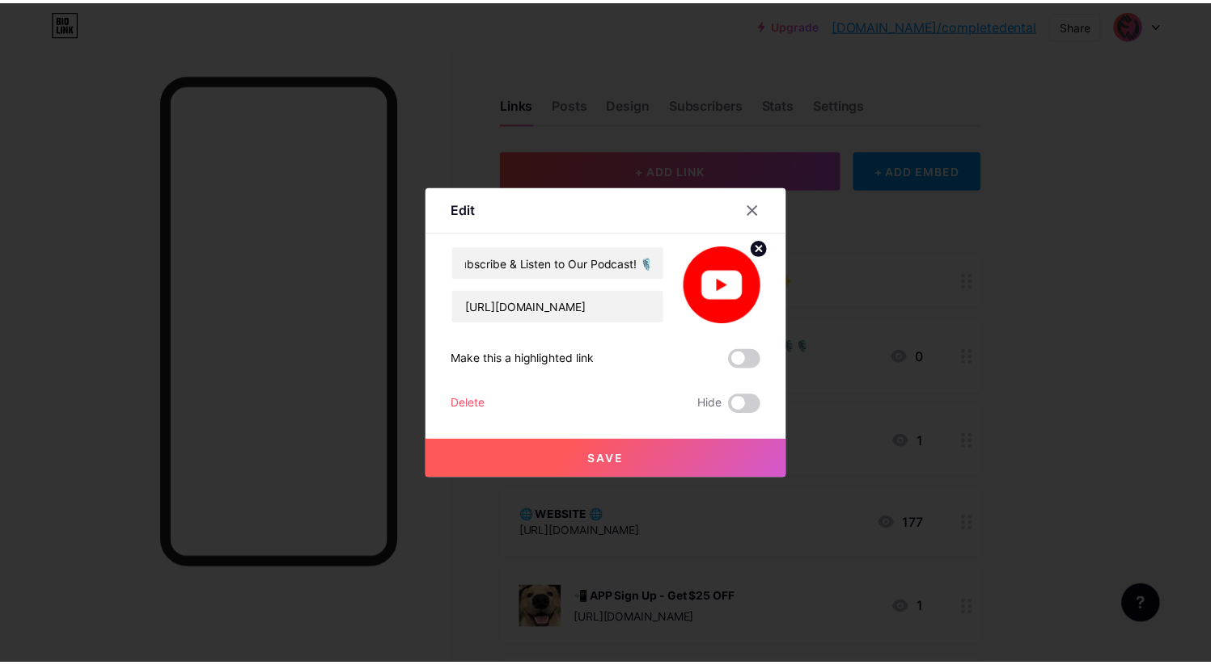
scroll to position [0, 0]
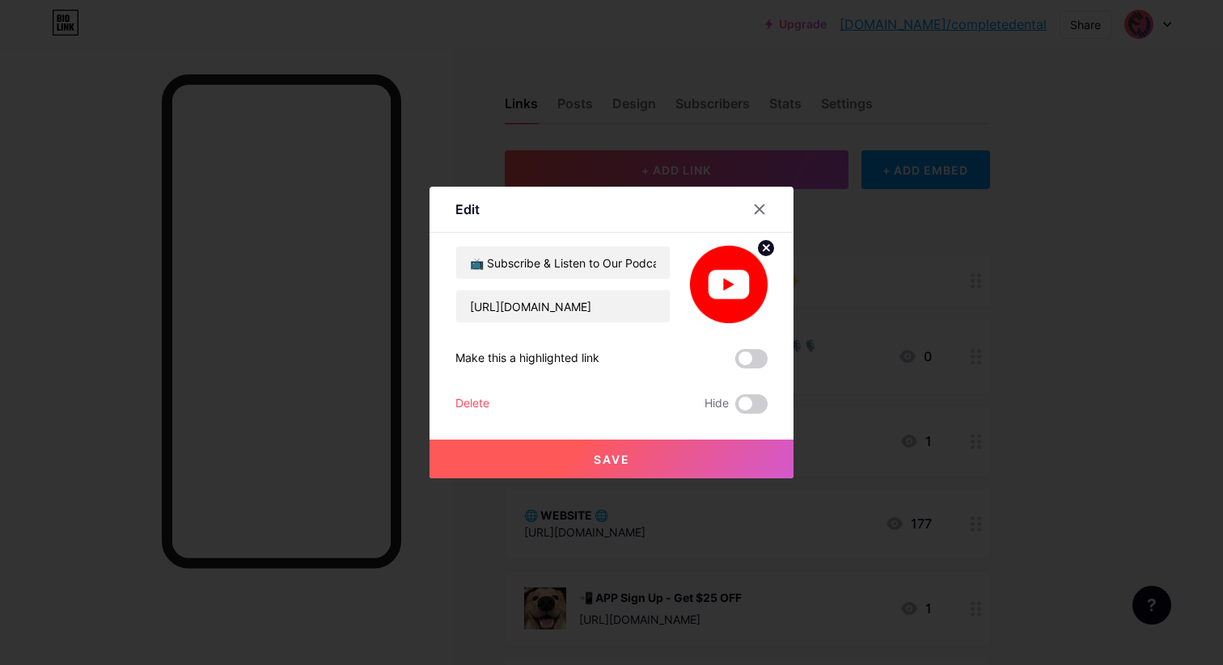
click at [612, 459] on span "Save" at bounding box center [612, 460] width 36 height 14
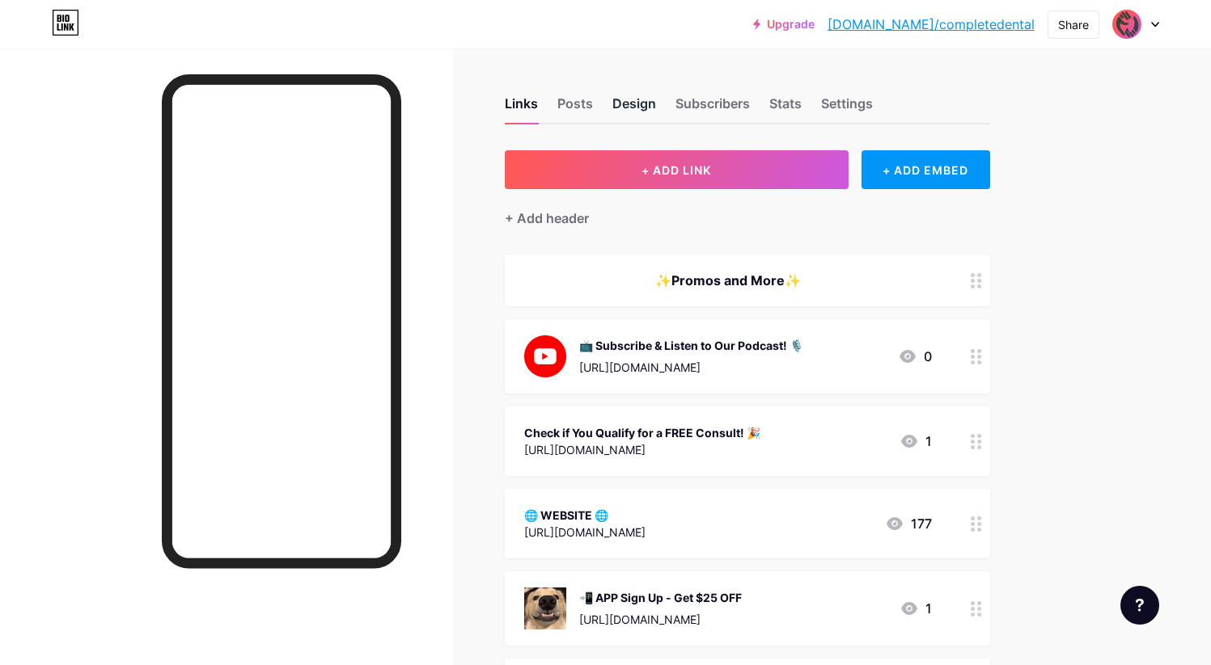
click at [636, 108] on div "Design" at bounding box center [634, 108] width 44 height 29
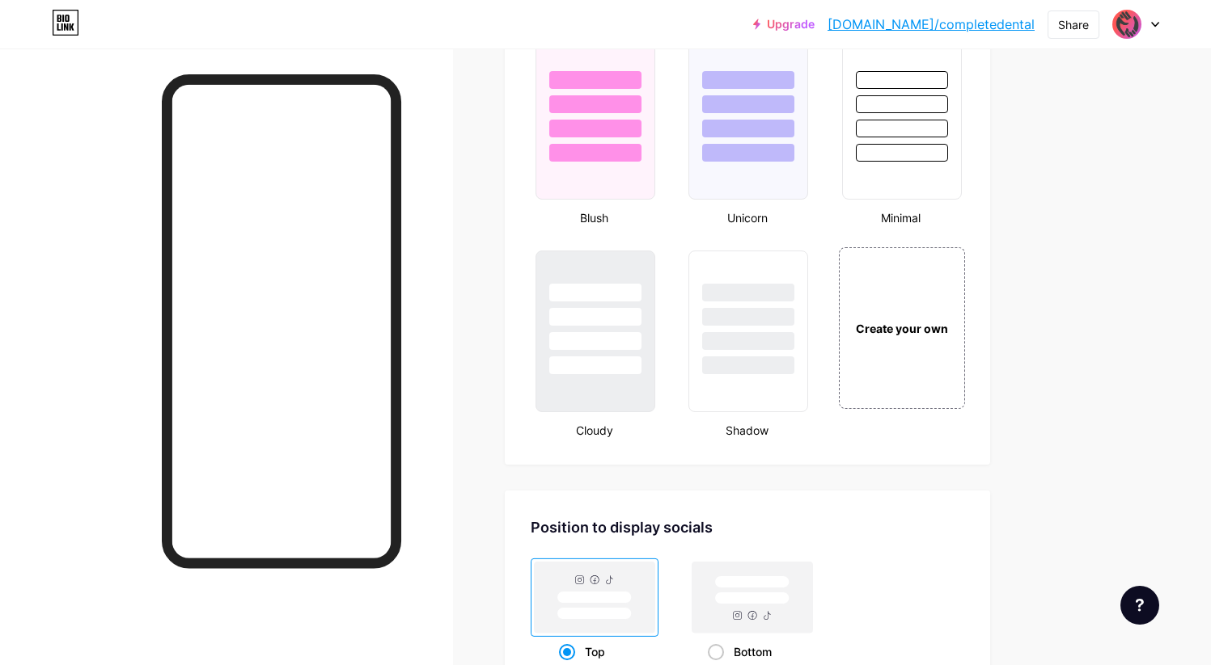
scroll to position [1723, 0]
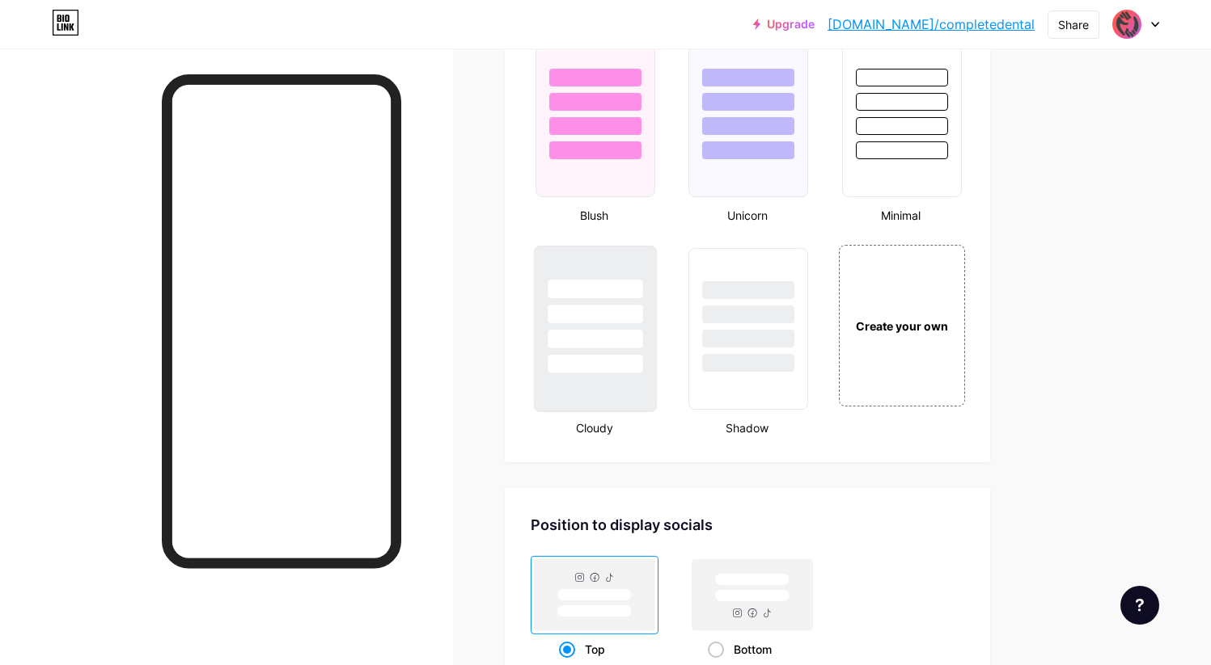
click at [622, 355] on div at bounding box center [594, 364] width 95 height 19
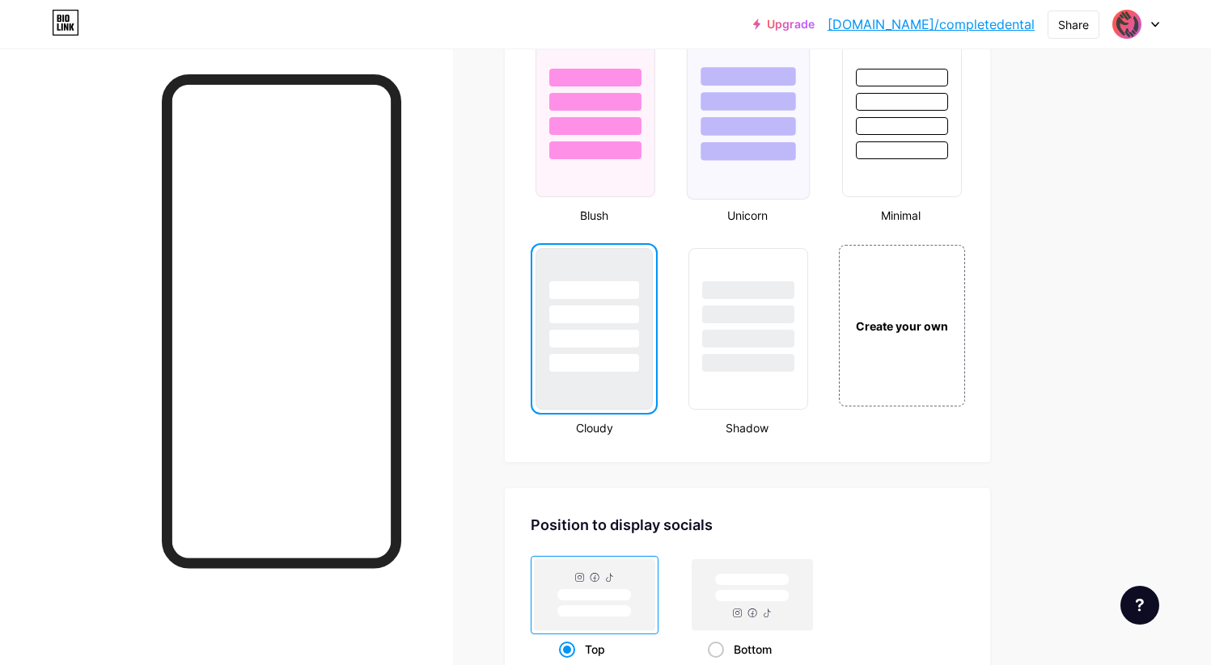
click at [792, 169] on div at bounding box center [748, 116] width 123 height 167
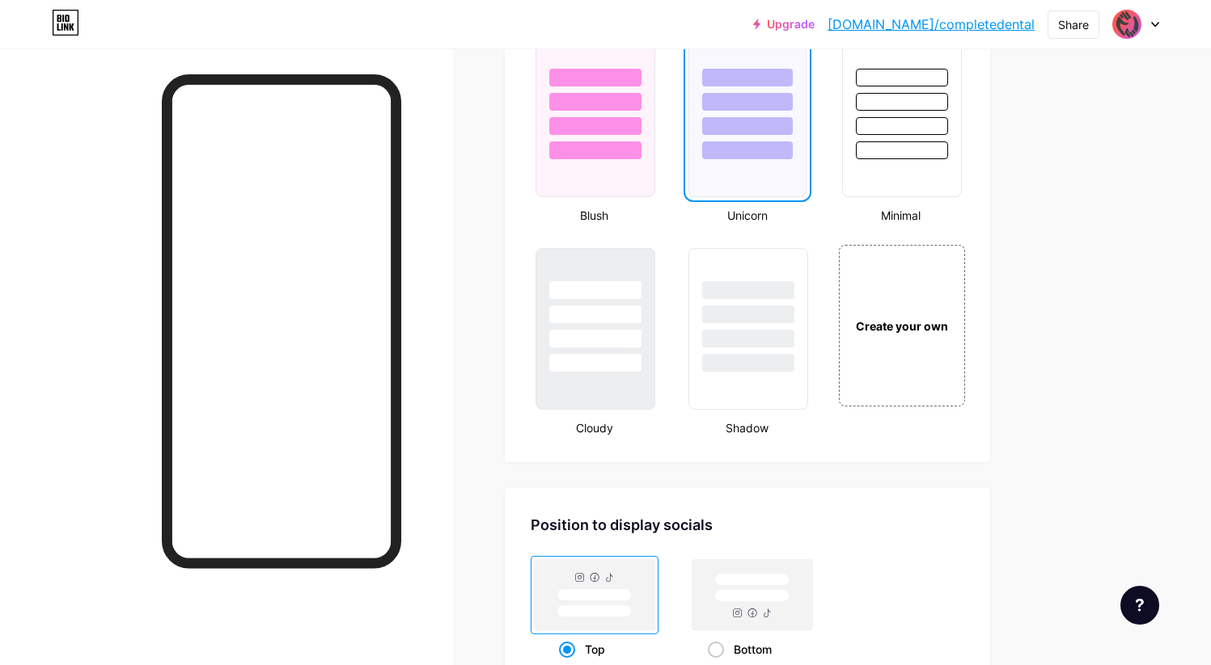
click at [700, 417] on div "Shadow" at bounding box center [746, 339] width 127 height 193
click at [761, 349] on div at bounding box center [747, 310] width 121 height 127
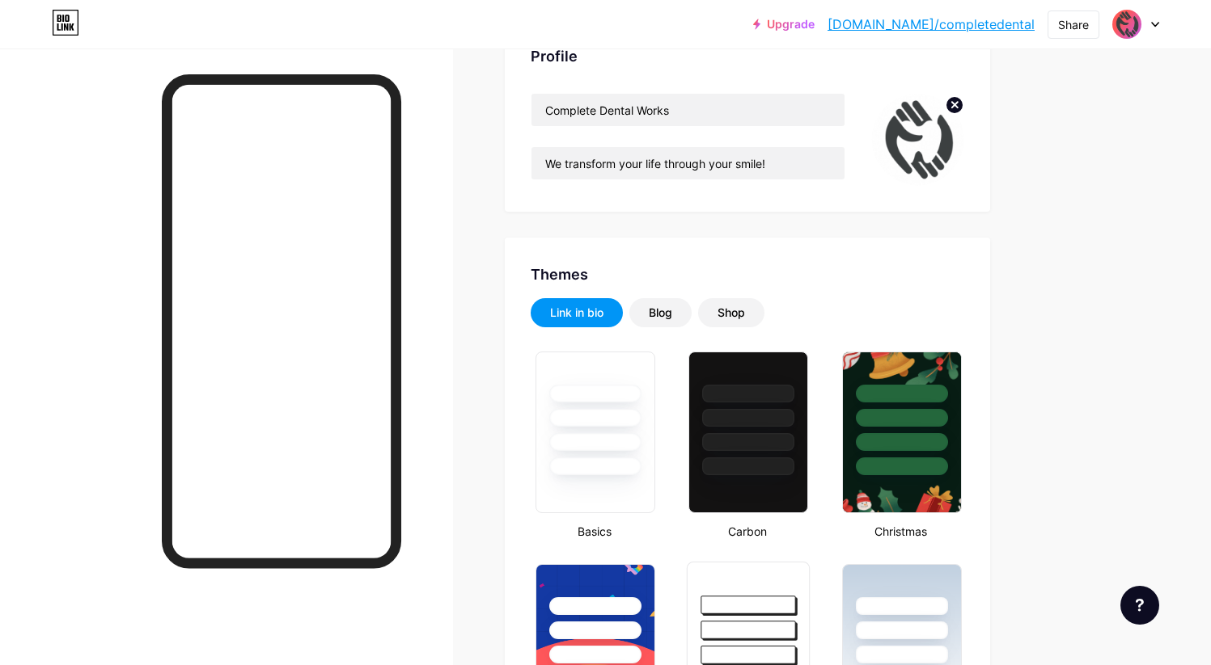
scroll to position [113, 0]
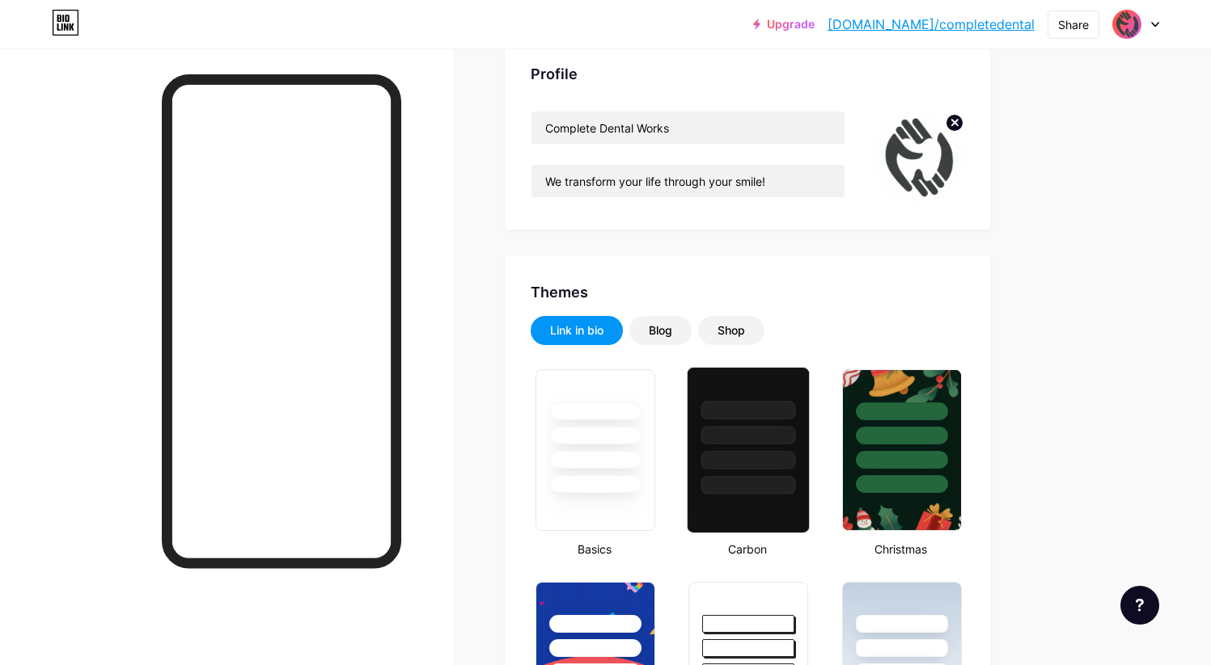
click at [717, 413] on div at bounding box center [748, 410] width 95 height 19
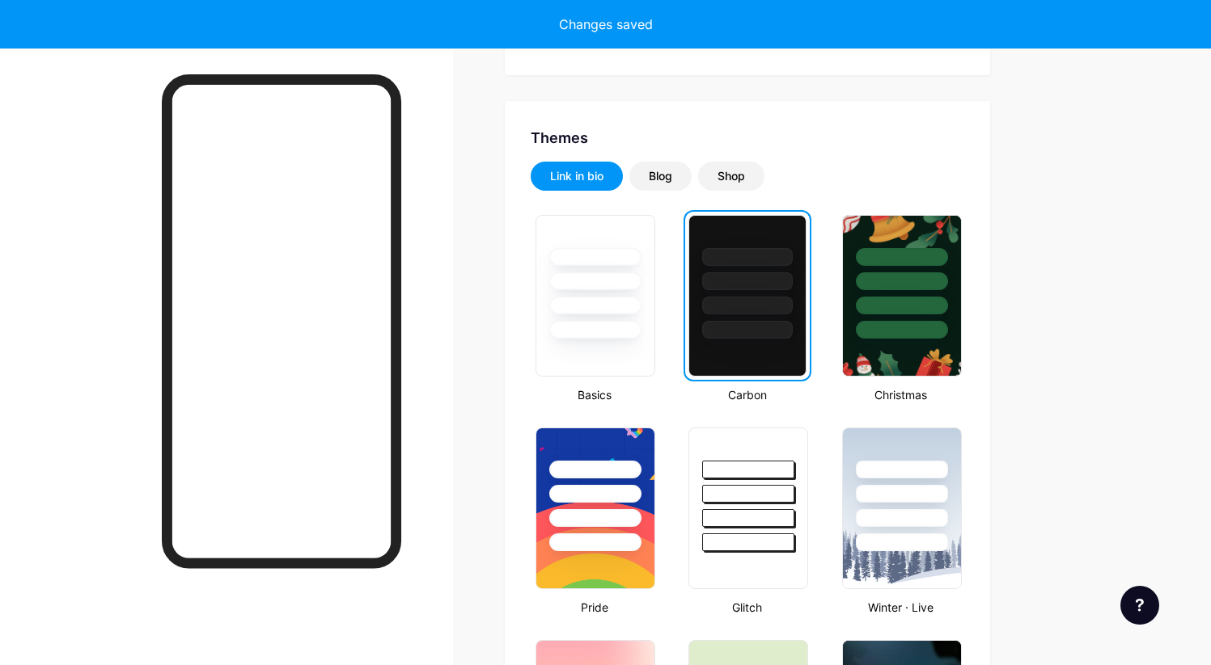
scroll to position [439, 0]
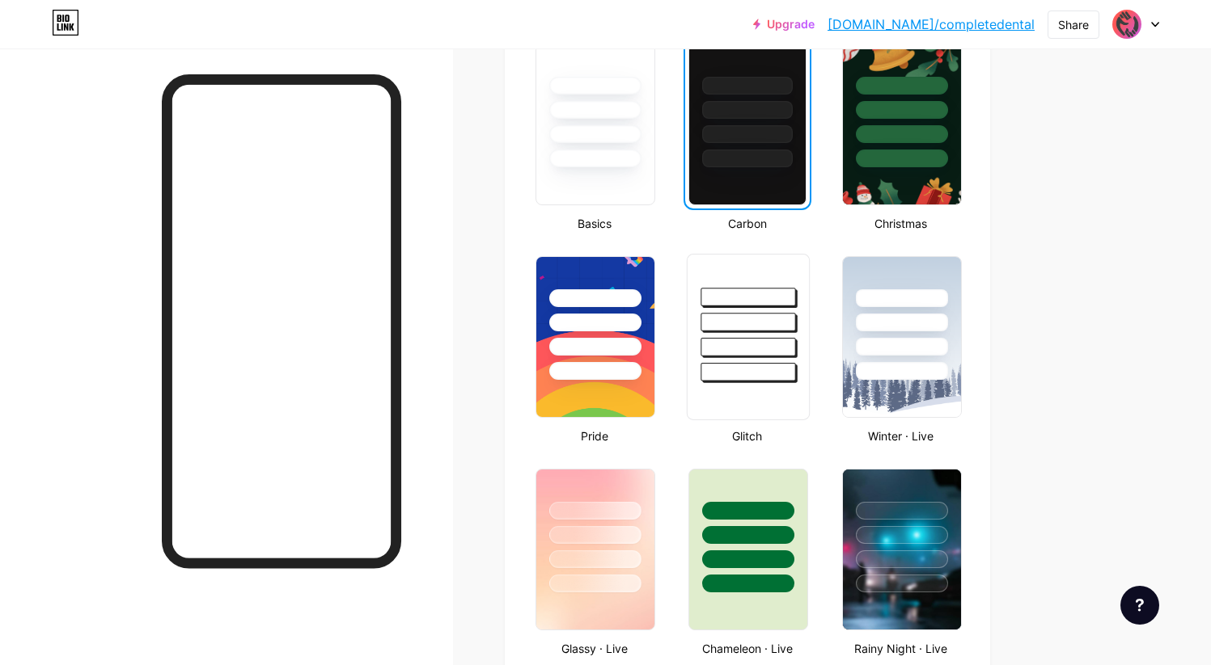
click at [783, 360] on div at bounding box center [747, 318] width 121 height 127
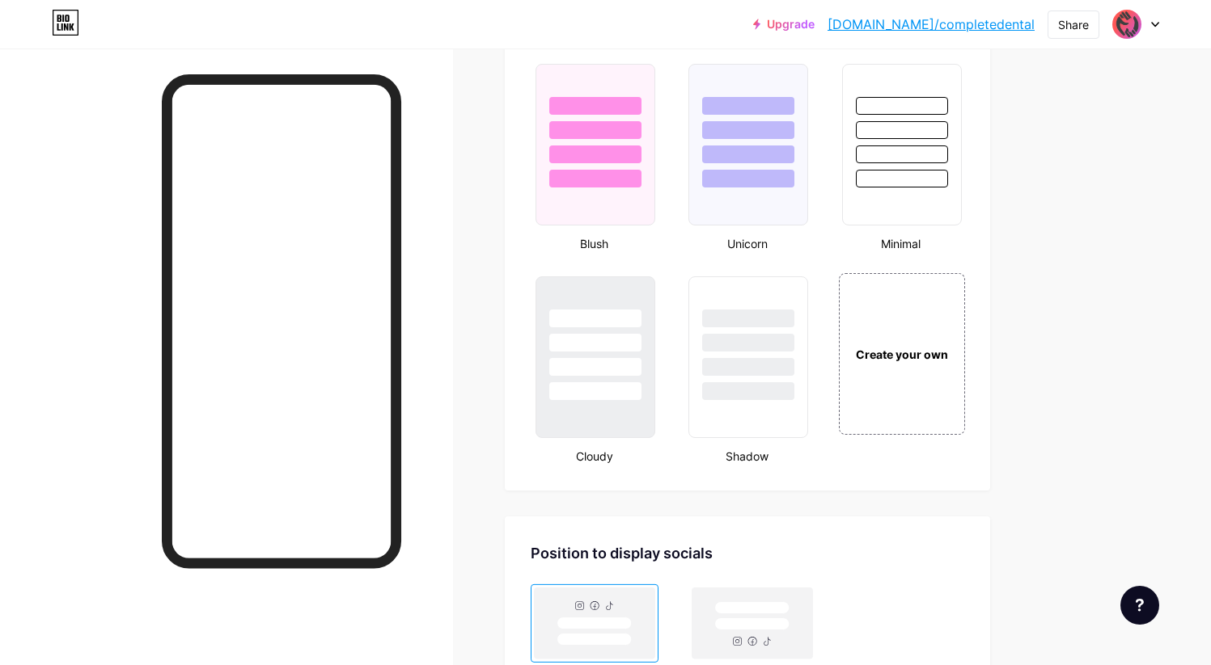
scroll to position [1903, 0]
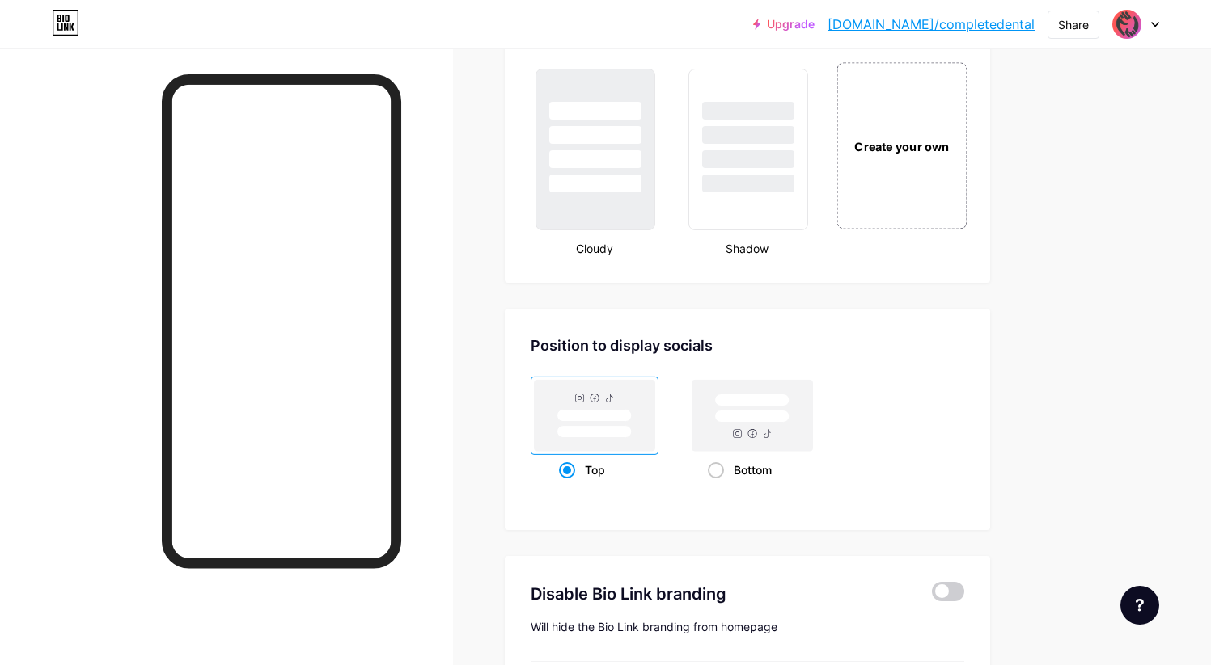
click at [894, 137] on div "Create your own" at bounding box center [900, 146] width 121 height 18
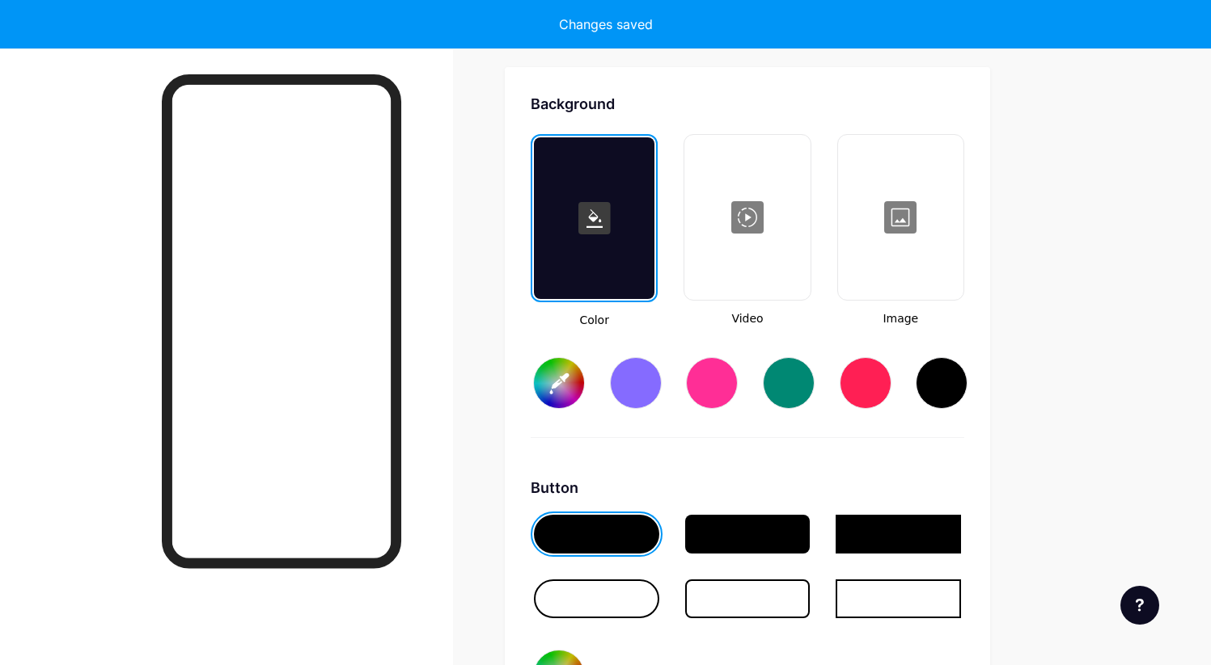
type input "#ffffff"
type input "#000000"
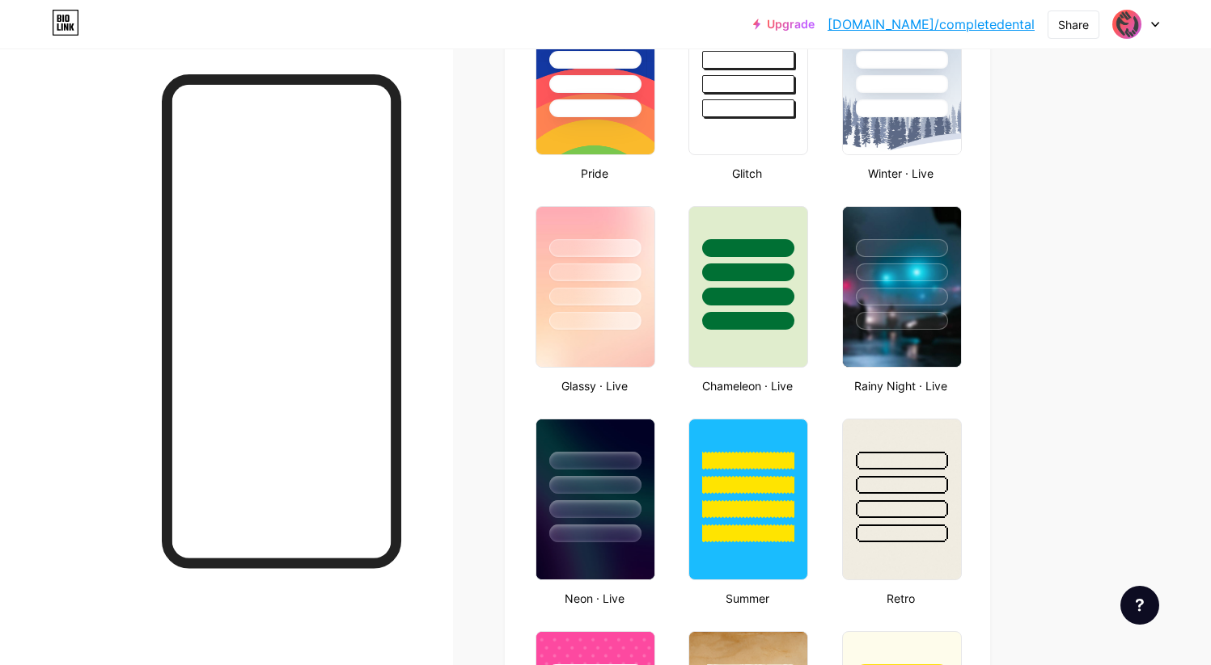
scroll to position [695, 0]
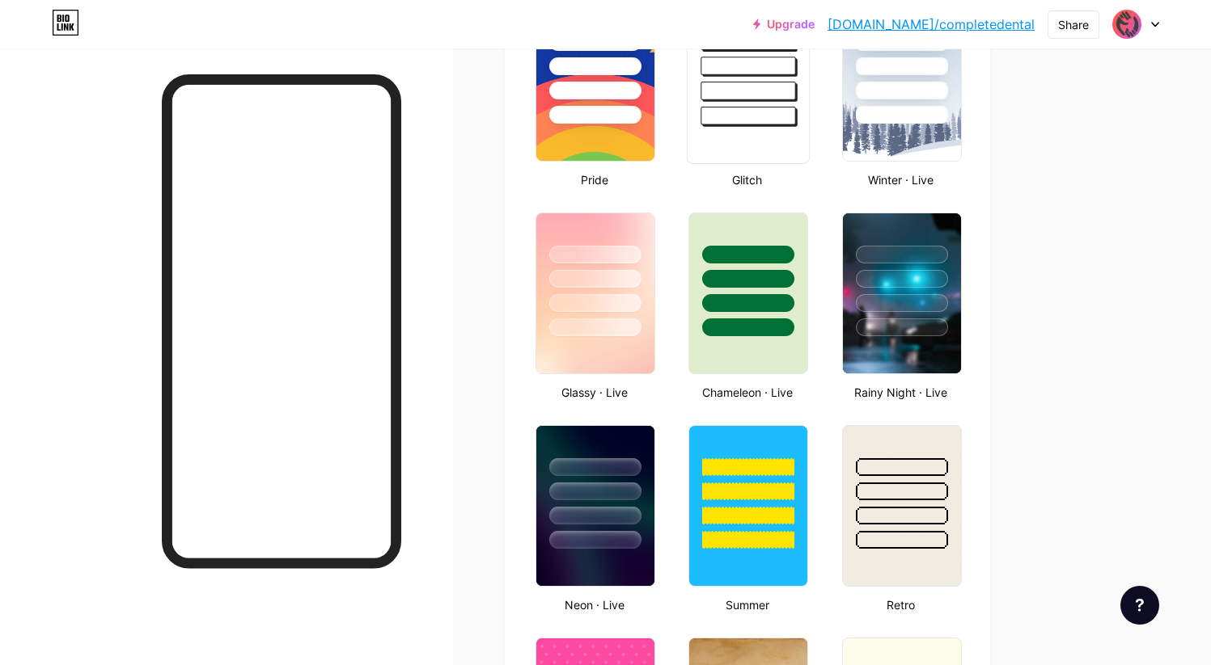
click at [754, 137] on div at bounding box center [748, 81] width 123 height 167
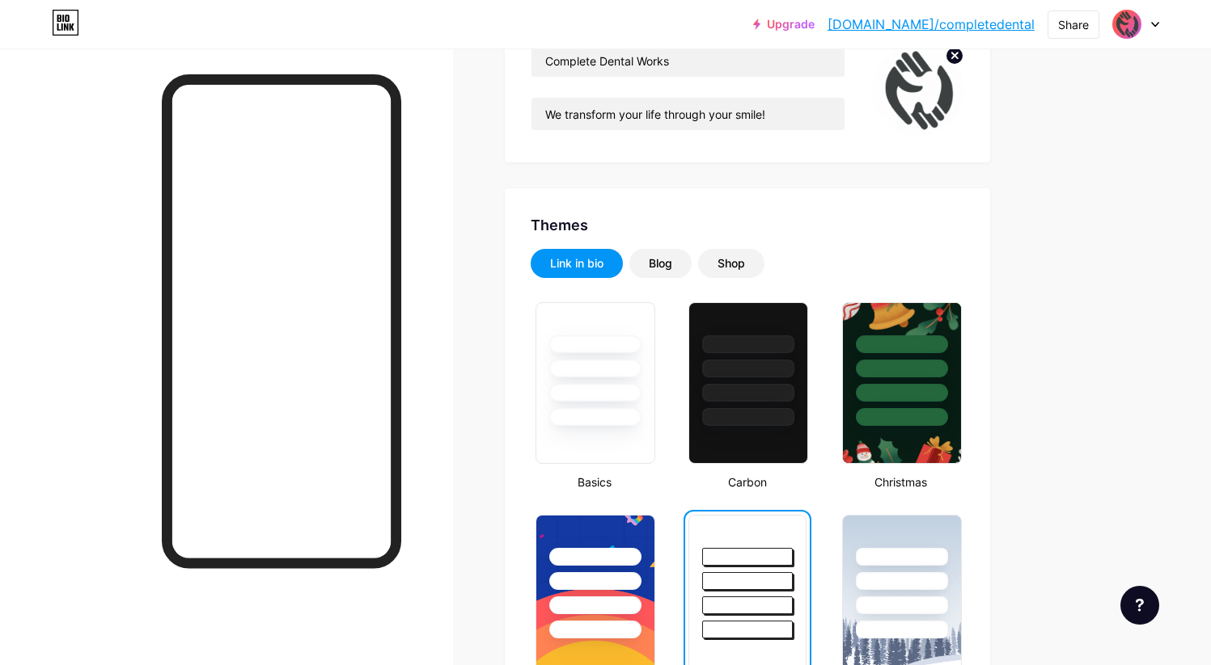
scroll to position [0, 0]
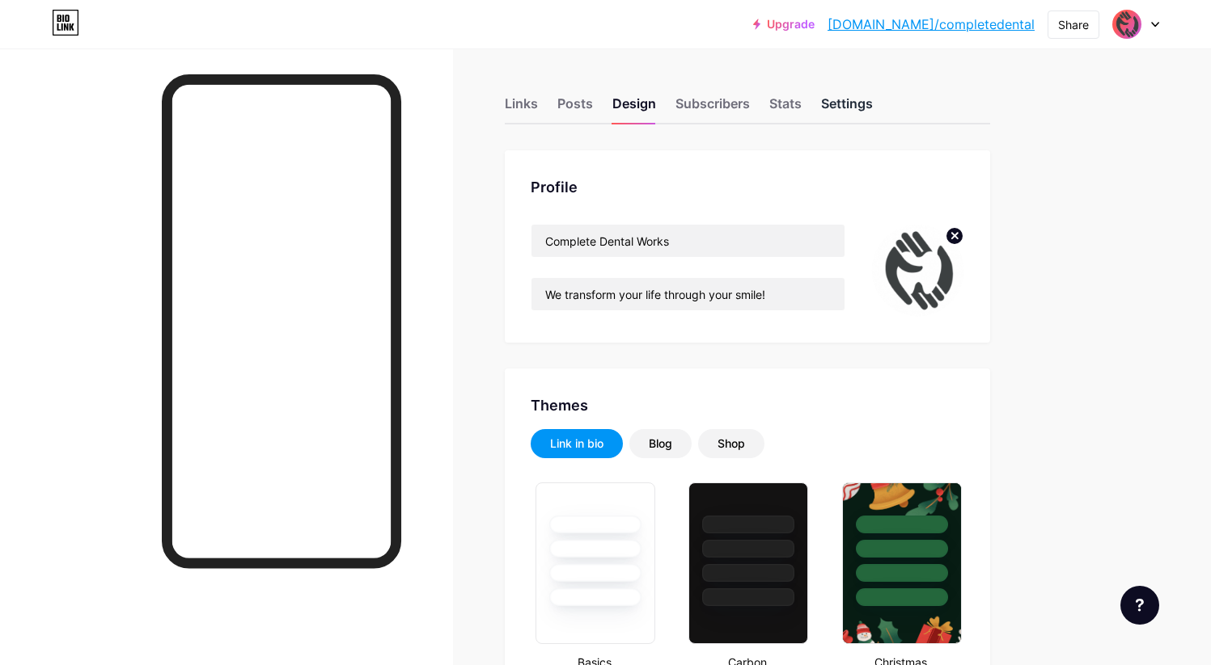
click at [853, 107] on div "Settings" at bounding box center [847, 108] width 52 height 29
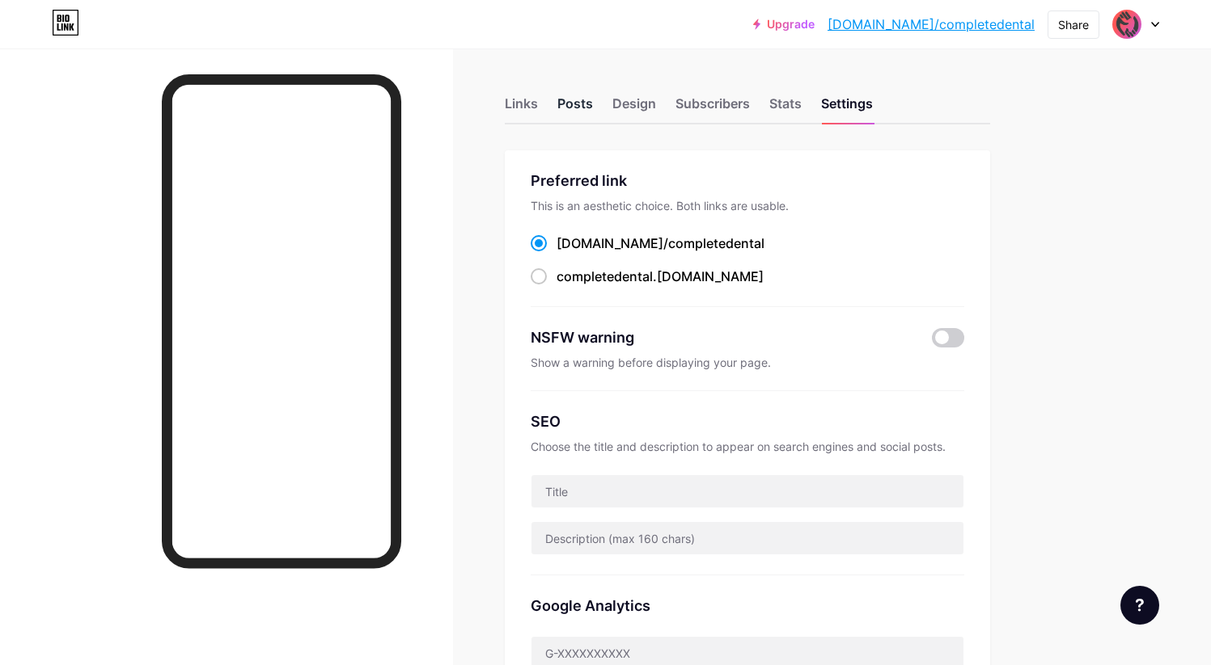
click at [573, 108] on div "Posts" at bounding box center [575, 108] width 36 height 29
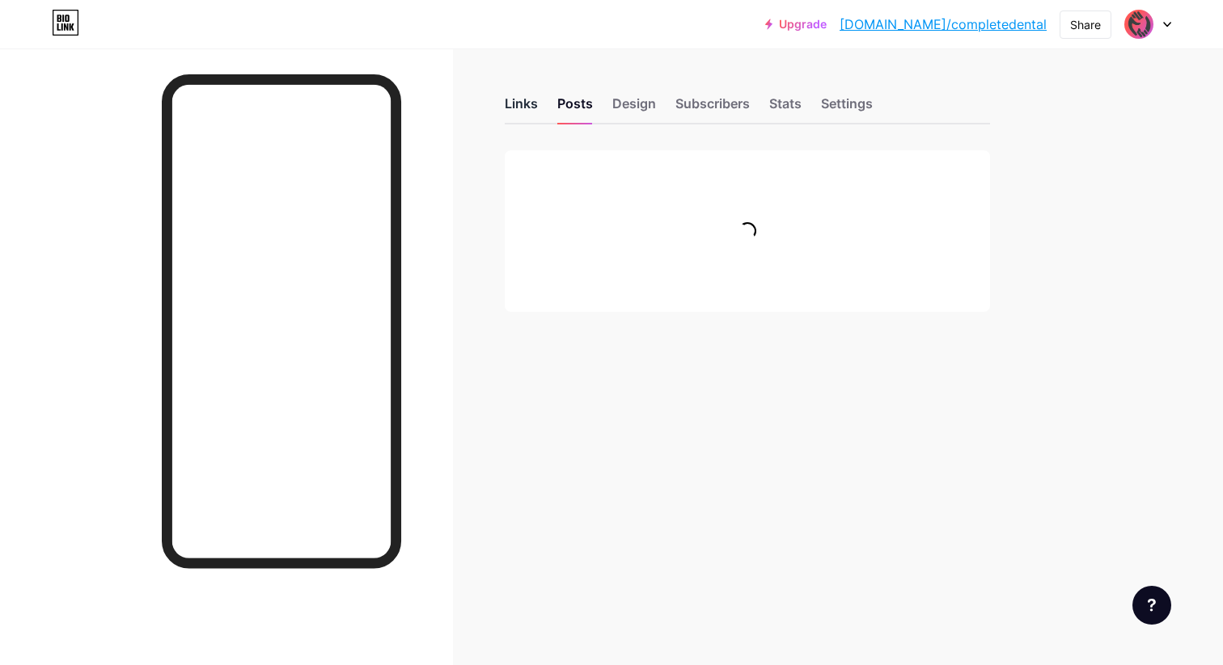
click at [516, 103] on div "Links" at bounding box center [521, 108] width 33 height 29
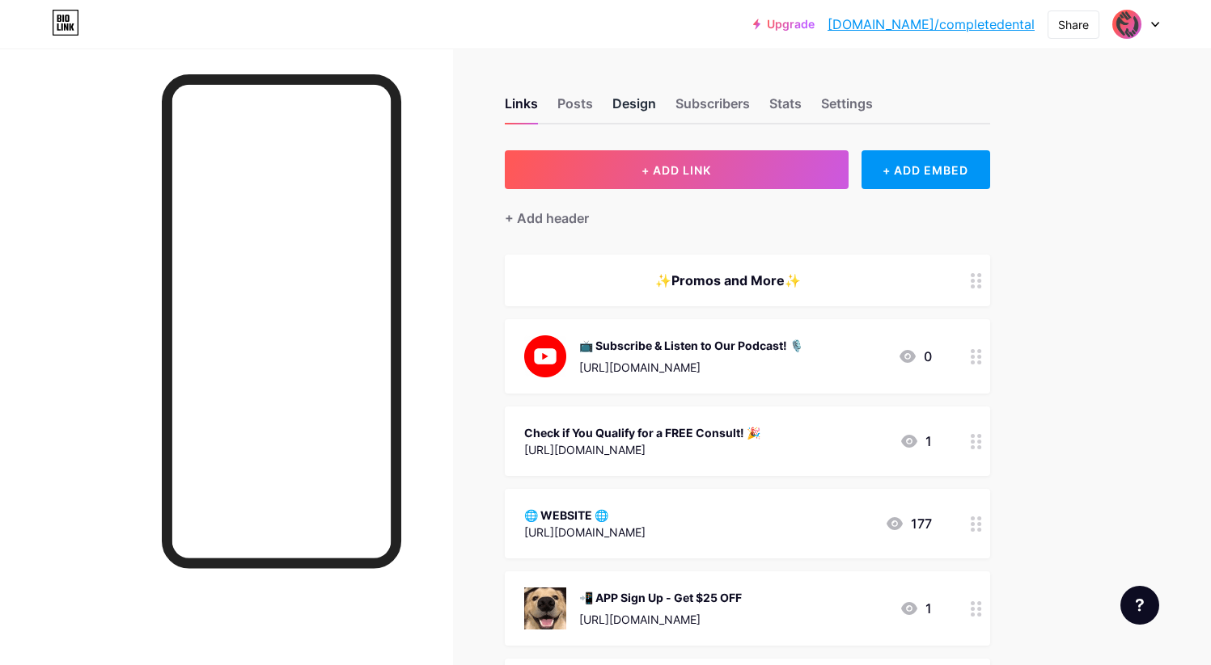
click at [641, 108] on div "Design" at bounding box center [634, 108] width 44 height 29
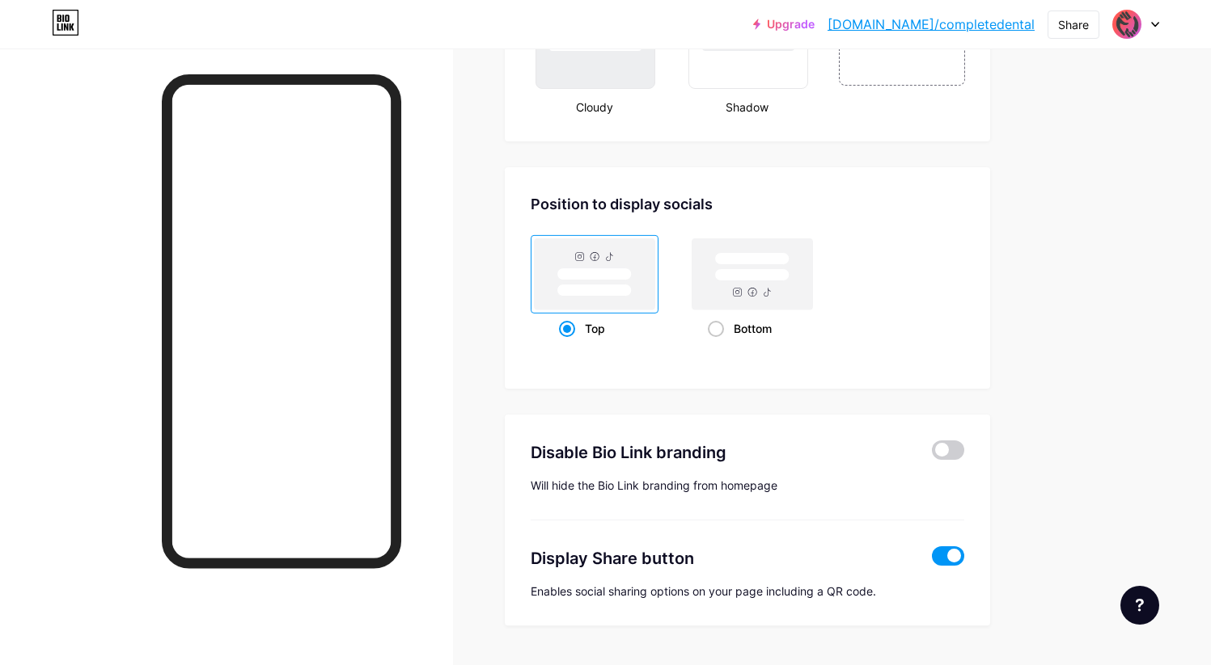
scroll to position [2086, 0]
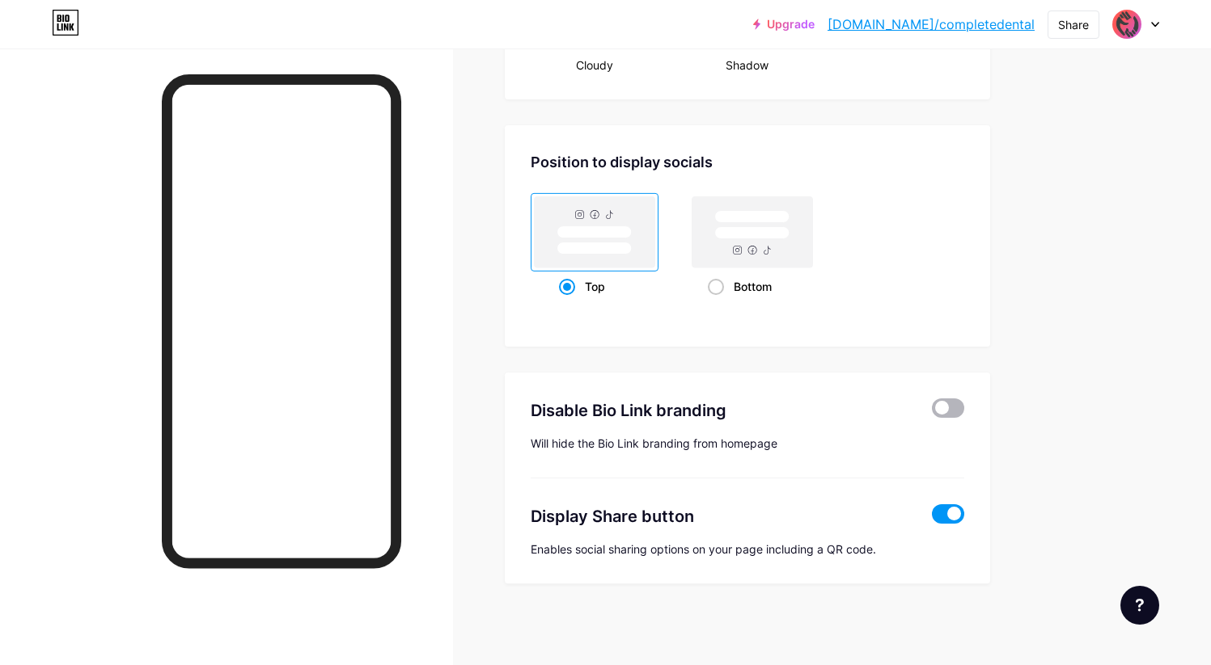
click at [945, 411] on span at bounding box center [948, 408] width 32 height 19
click at [932, 412] on input "checkbox" at bounding box center [932, 412] width 0 height 0
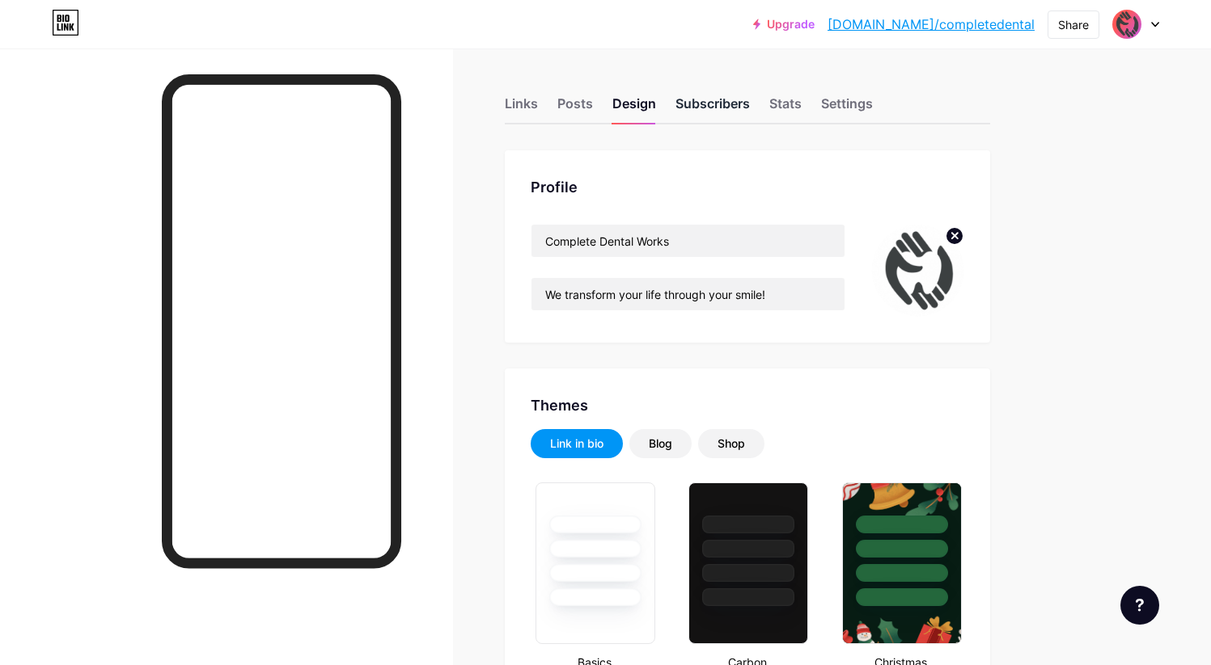
click at [715, 105] on div "Subscribers" at bounding box center [712, 108] width 74 height 29
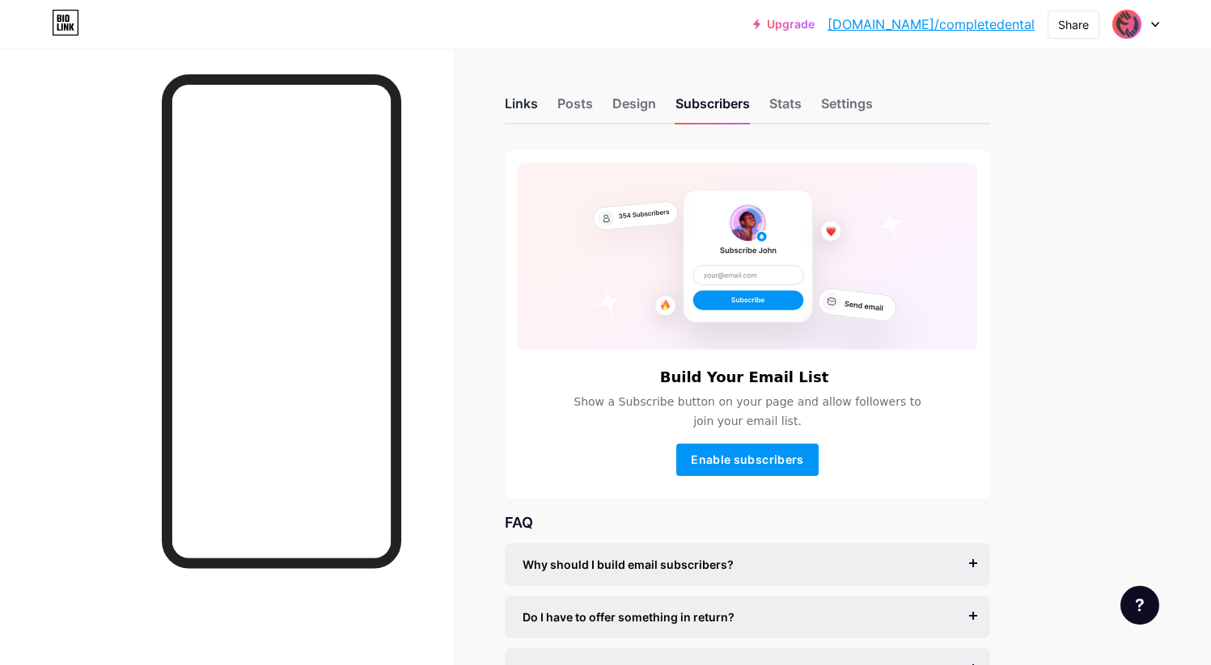
click at [507, 99] on div "Links" at bounding box center [521, 108] width 33 height 29
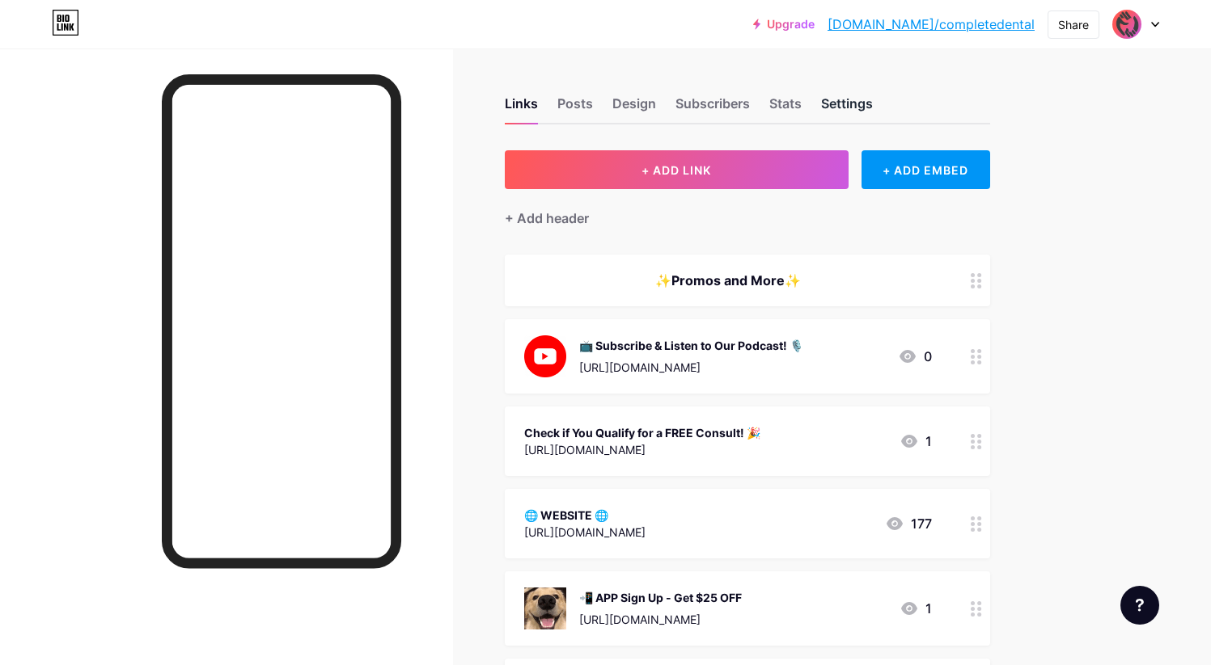
click at [861, 110] on div "Settings" at bounding box center [847, 108] width 52 height 29
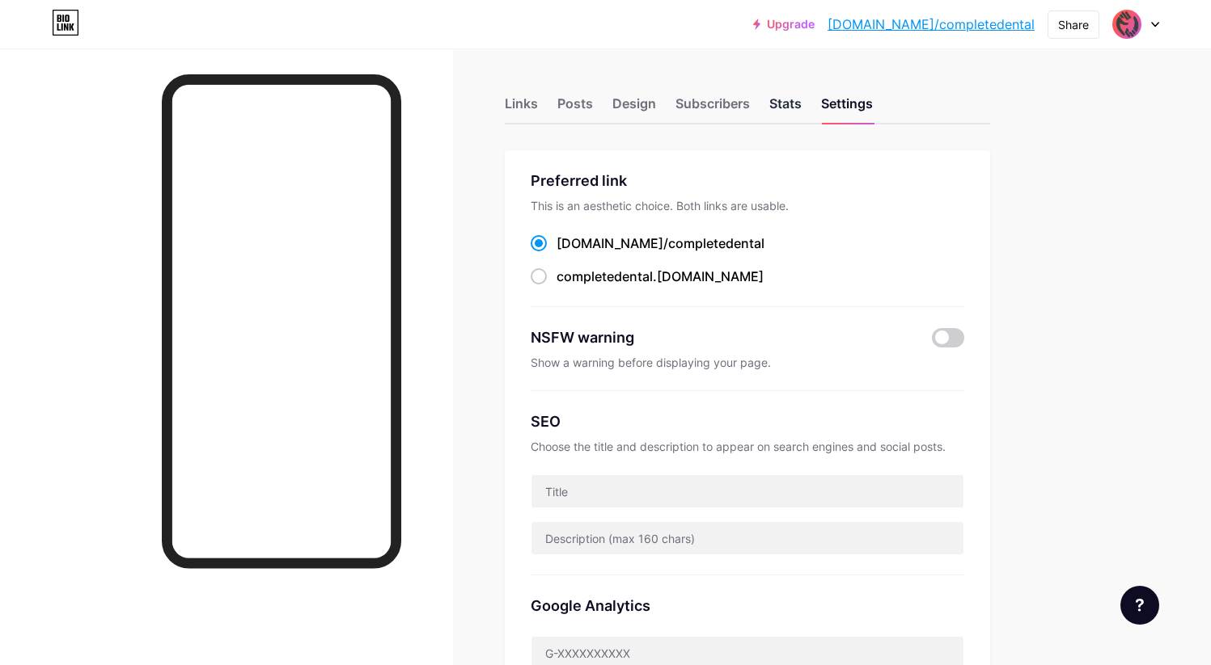
click at [795, 103] on div "Stats" at bounding box center [785, 108] width 32 height 29
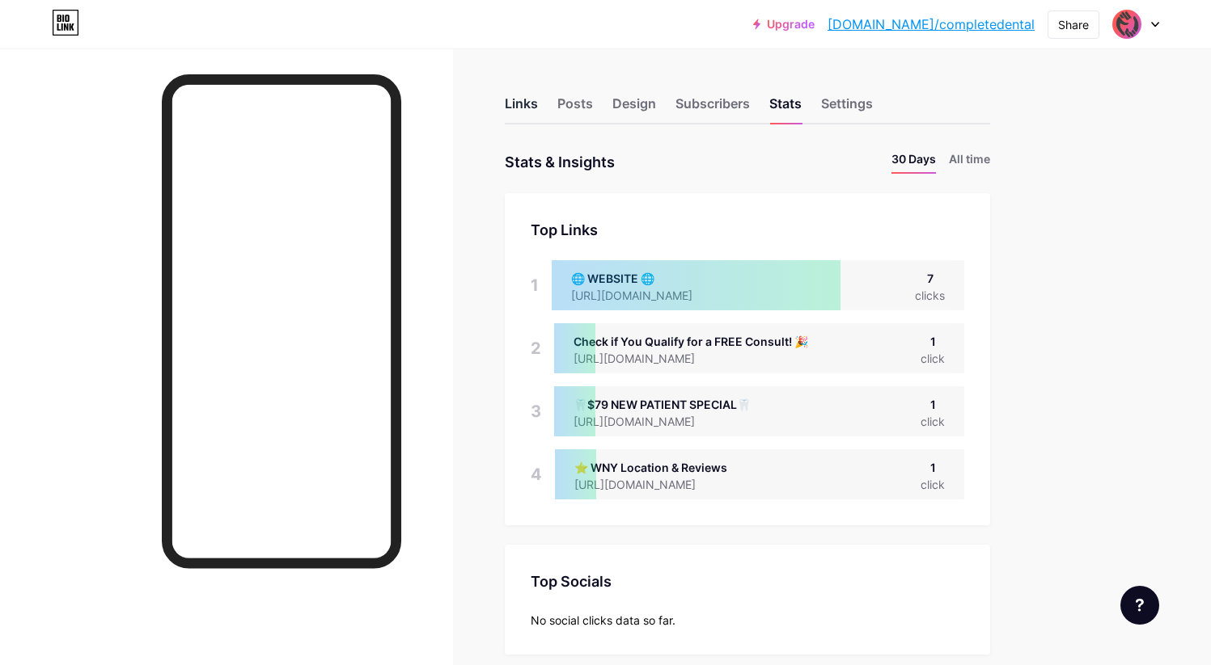
click at [523, 104] on div "Links" at bounding box center [521, 108] width 33 height 29
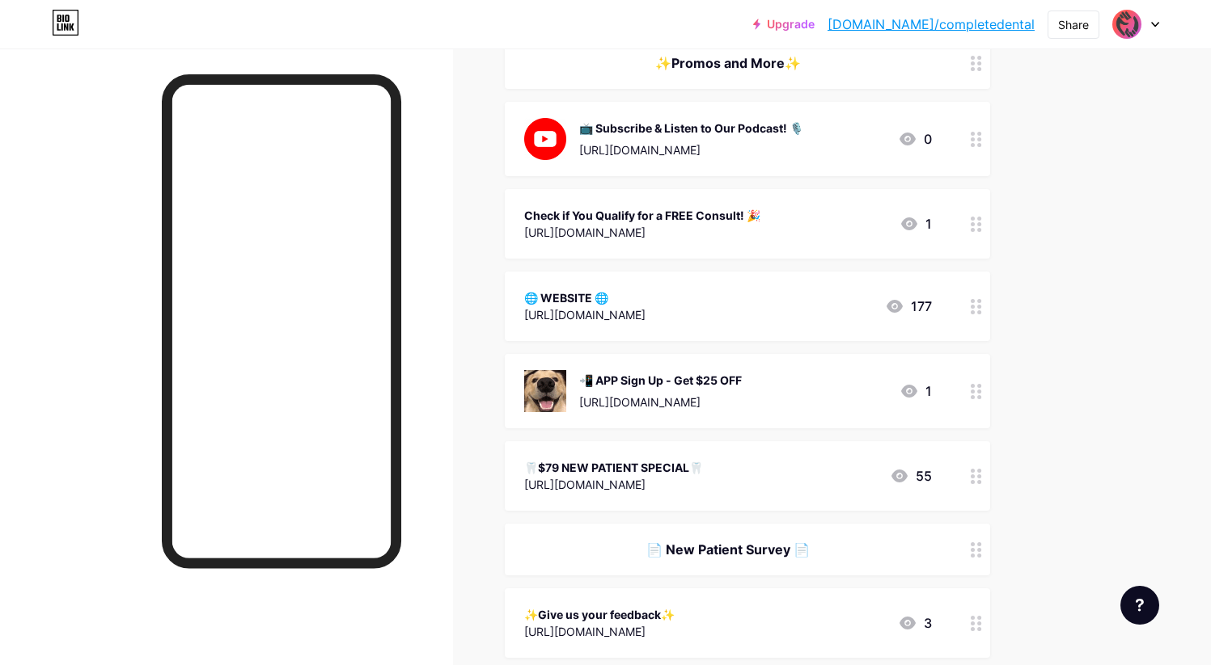
scroll to position [231, 0]
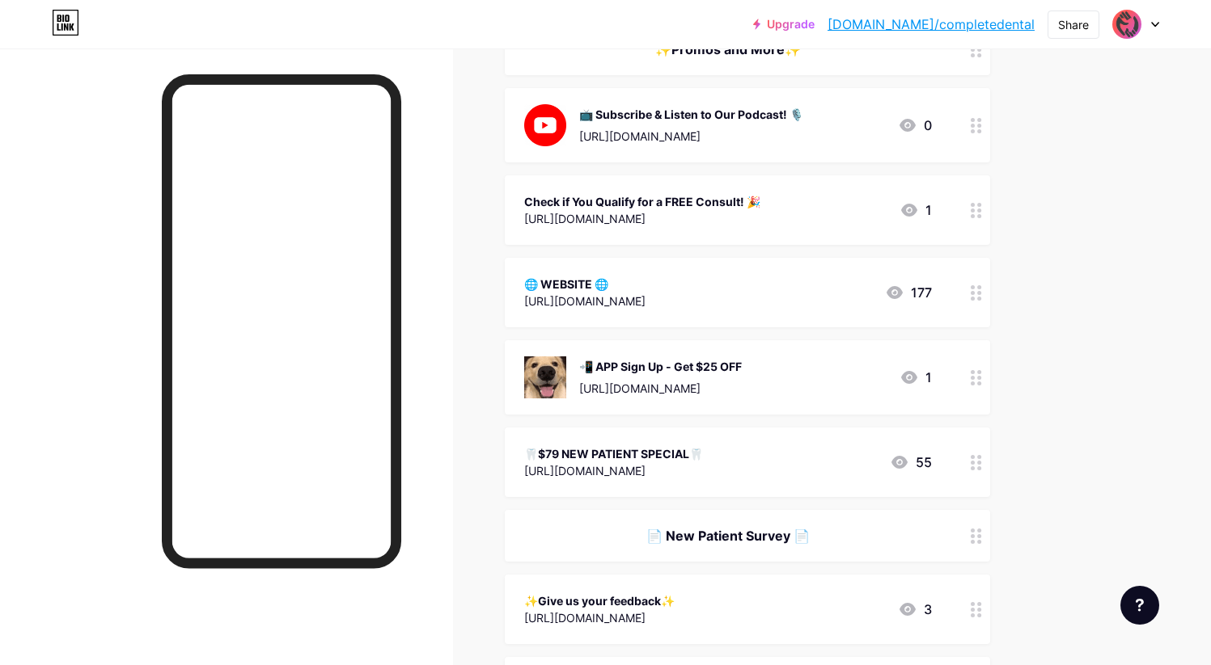
click at [661, 33] on div "Upgrade [DOMAIN_NAME]/comple... [DOMAIN_NAME]/completedental Share Switch accou…" at bounding box center [605, 24] width 1211 height 29
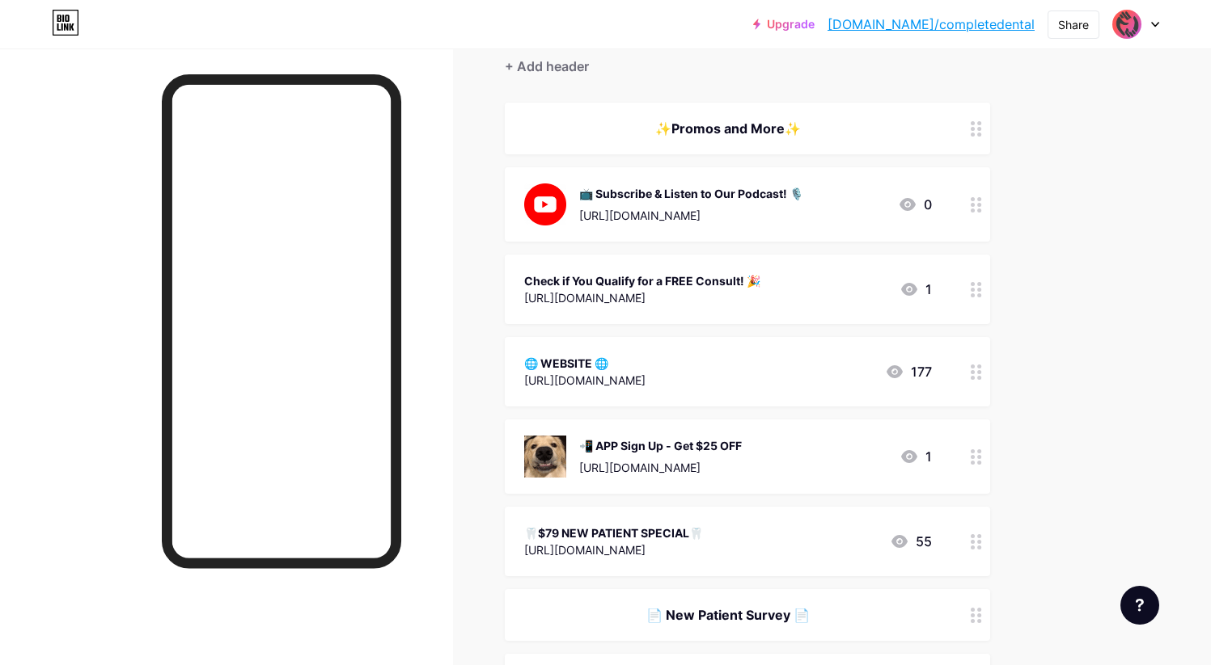
scroll to position [313, 0]
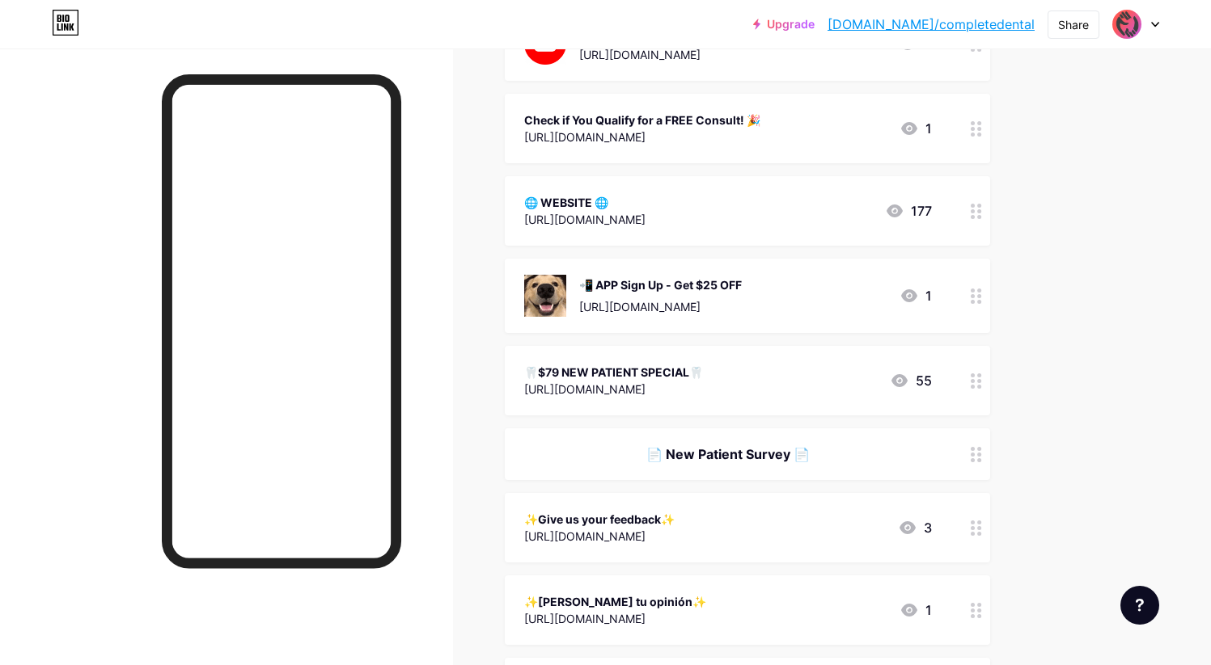
click at [549, 287] on img at bounding box center [545, 296] width 42 height 42
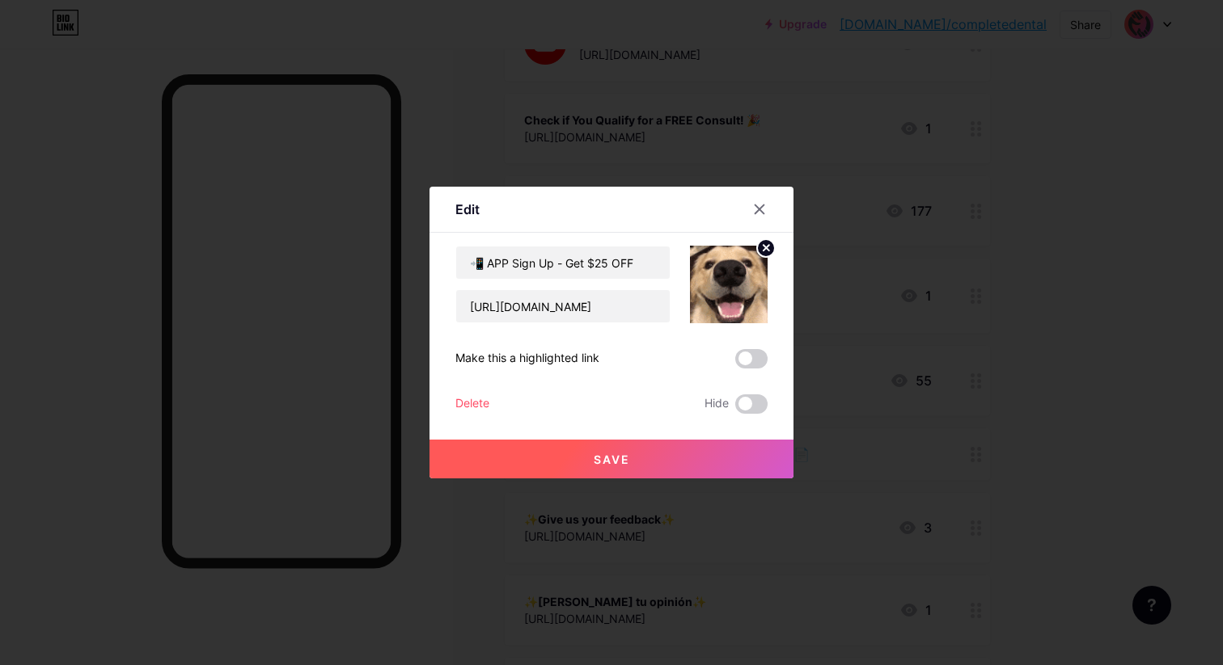
click at [763, 251] on icon at bounding box center [766, 248] width 6 height 6
click at [609, 458] on span "Save" at bounding box center [612, 460] width 36 height 14
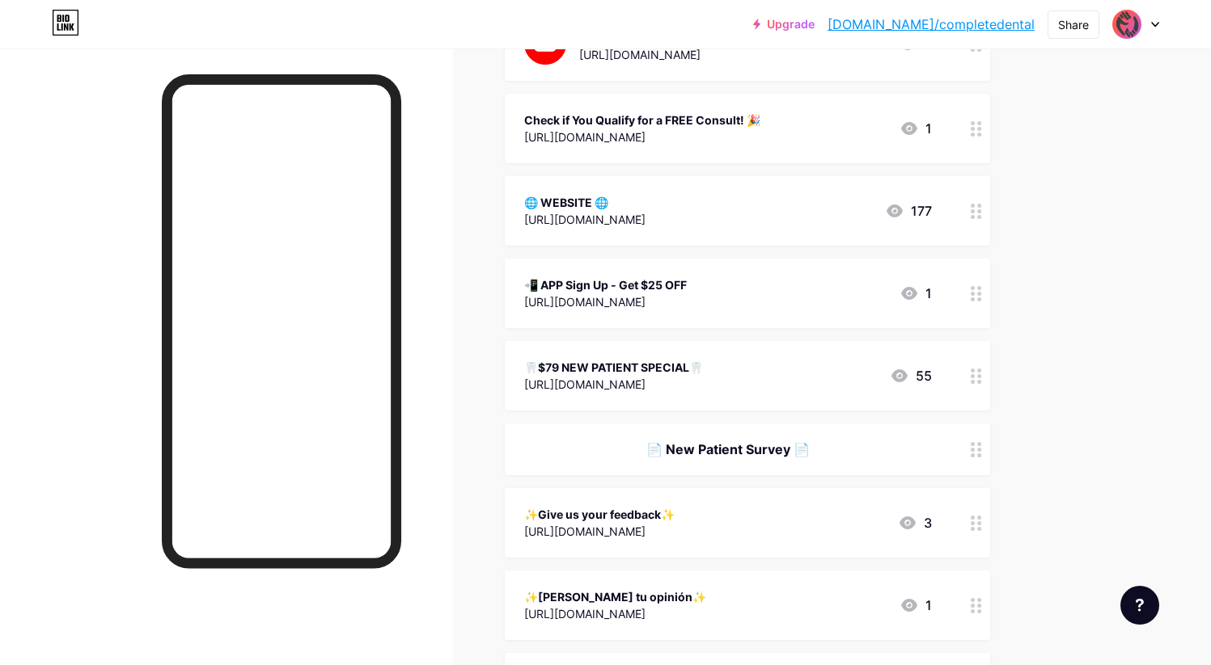
click at [636, 192] on div "🌐 WEBSITE 🌐 [URL][DOMAIN_NAME]" at bounding box center [584, 210] width 121 height 37
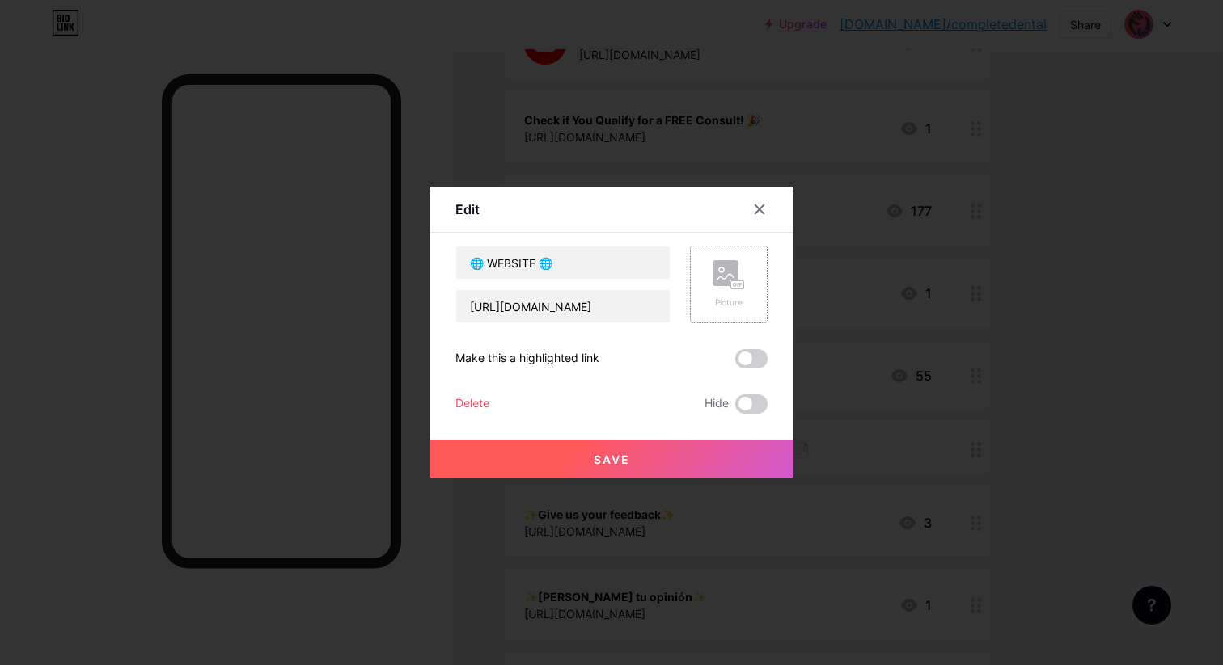
click at [718, 275] on rect at bounding box center [725, 273] width 26 height 26
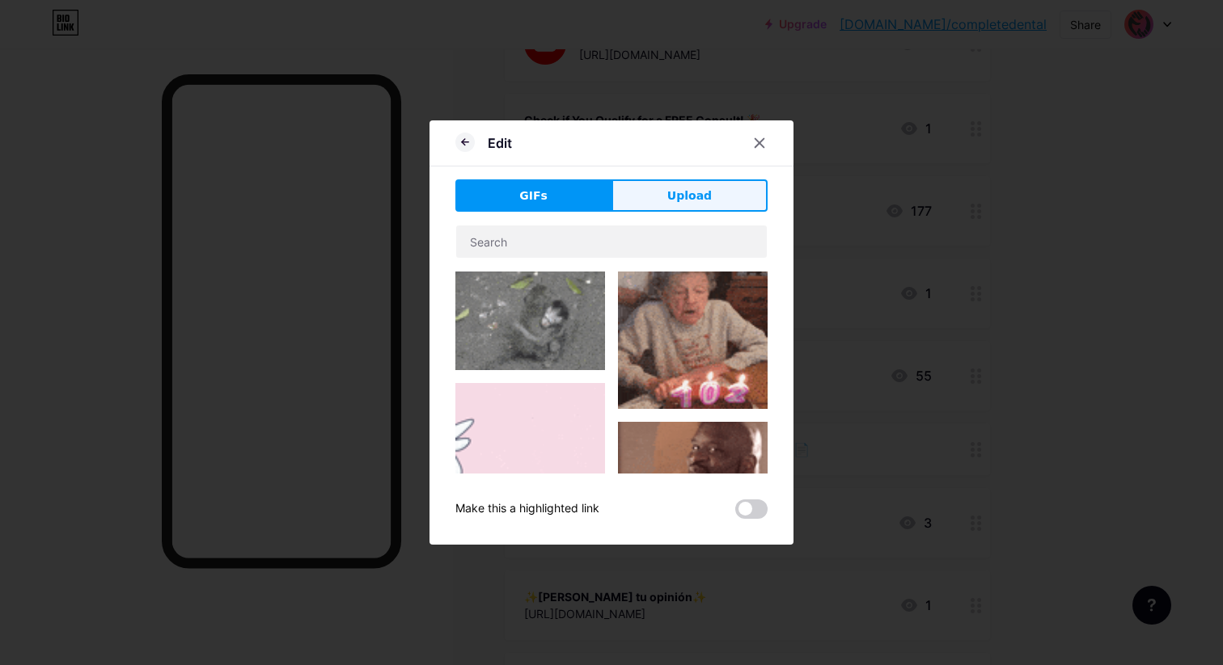
click at [666, 199] on button "Upload" at bounding box center [689, 196] width 156 height 32
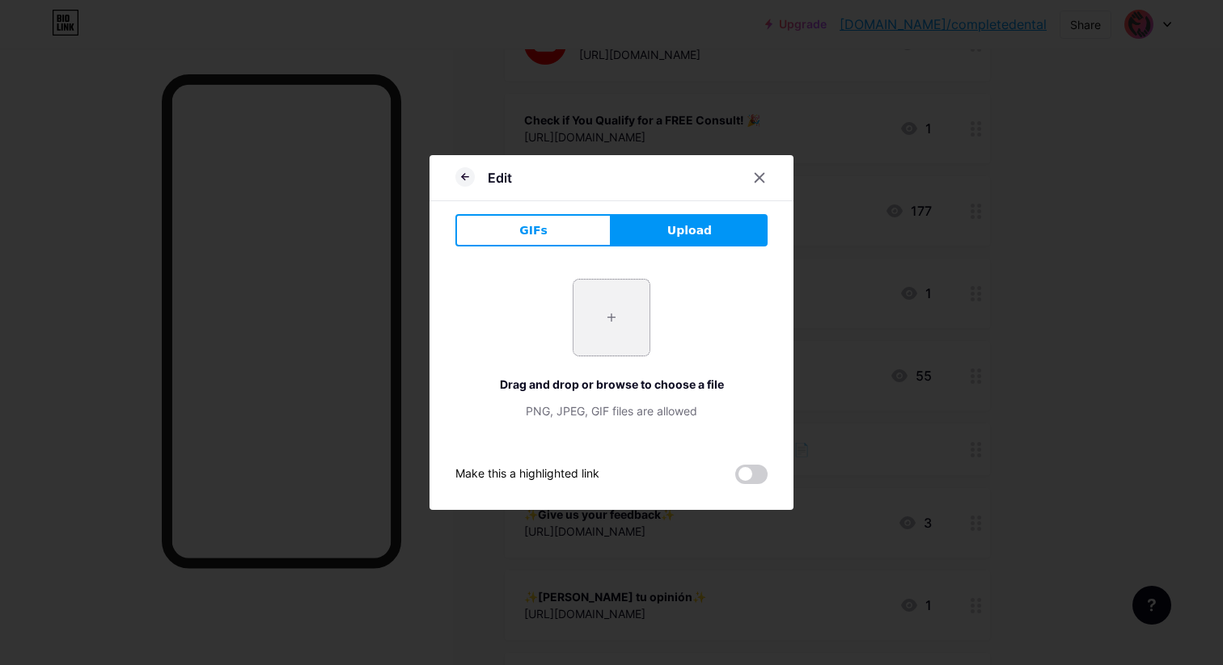
click at [619, 305] on input "file" at bounding box center [611, 318] width 76 height 76
type input "C:\fakepath\IMG_7803 2.03.40 PM.jpg"
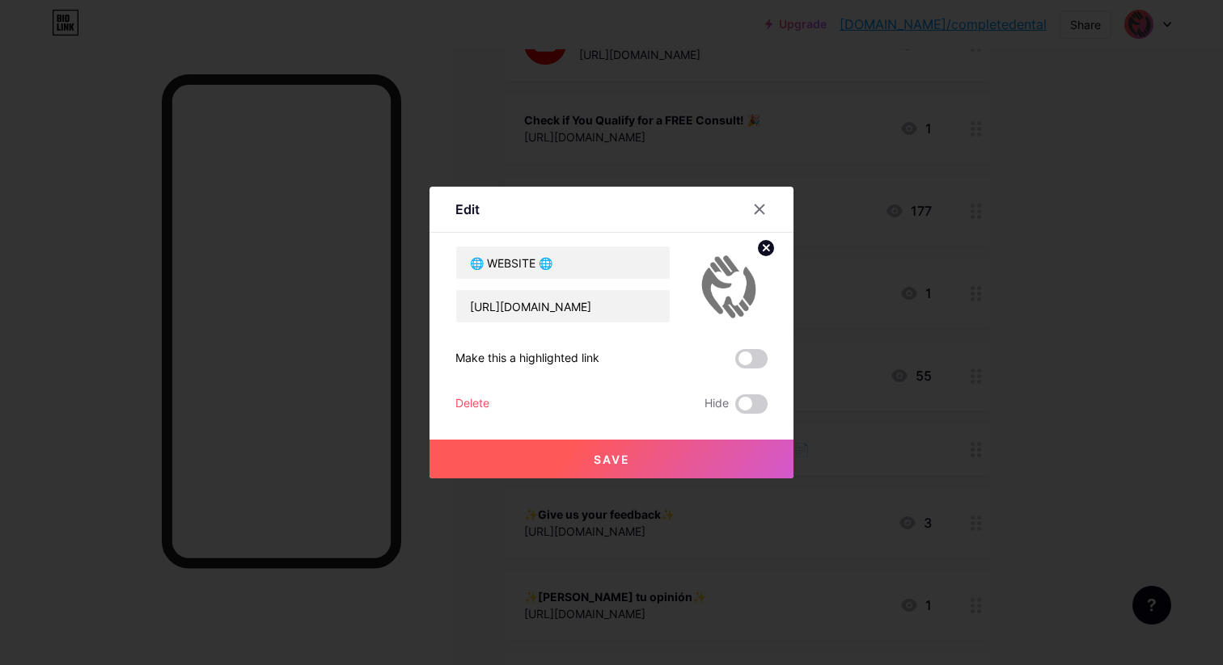
click at [649, 462] on button "Save" at bounding box center [611, 459] width 364 height 39
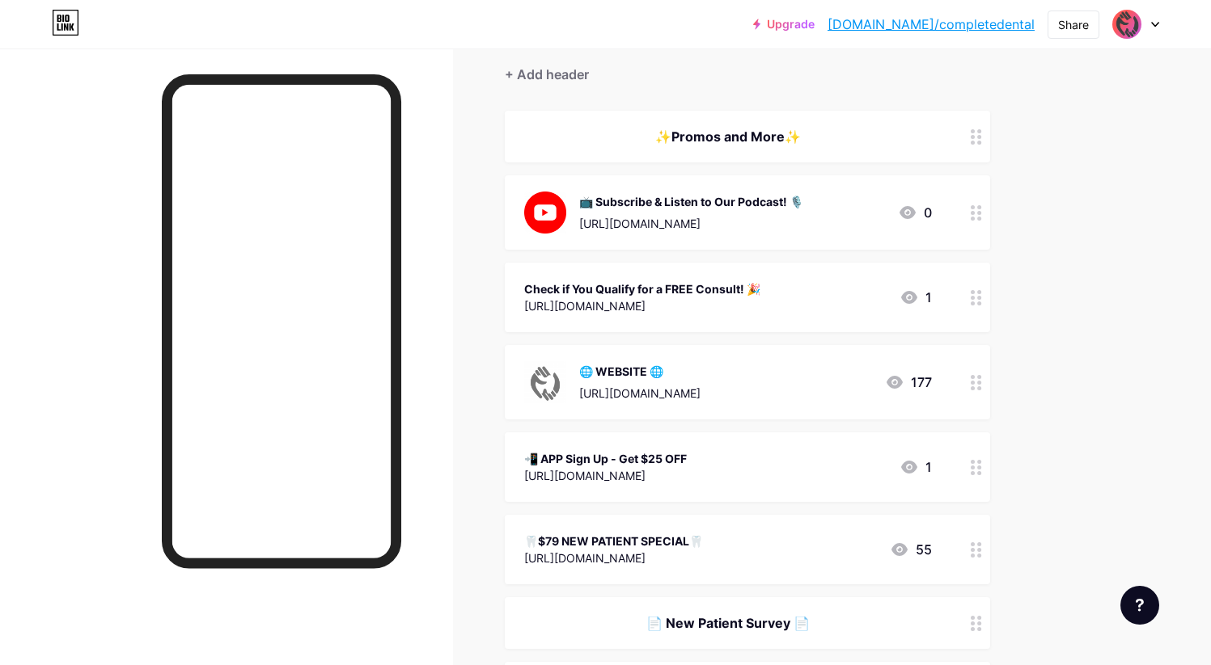
scroll to position [0, 0]
